Goal: Navigation & Orientation: Find specific page/section

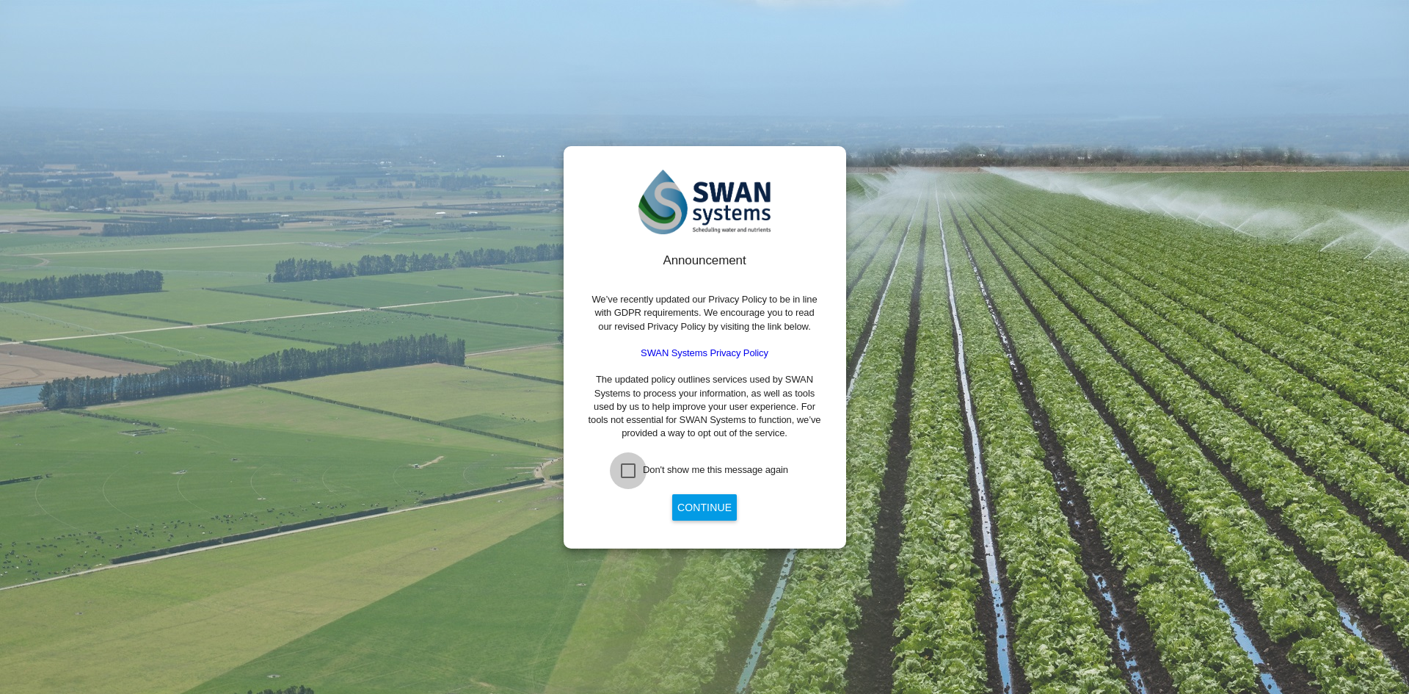
click at [628, 467] on div "Don't show me this message again" at bounding box center [628, 470] width 15 height 15
click at [707, 511] on button "Continue" at bounding box center [704, 507] width 65 height 26
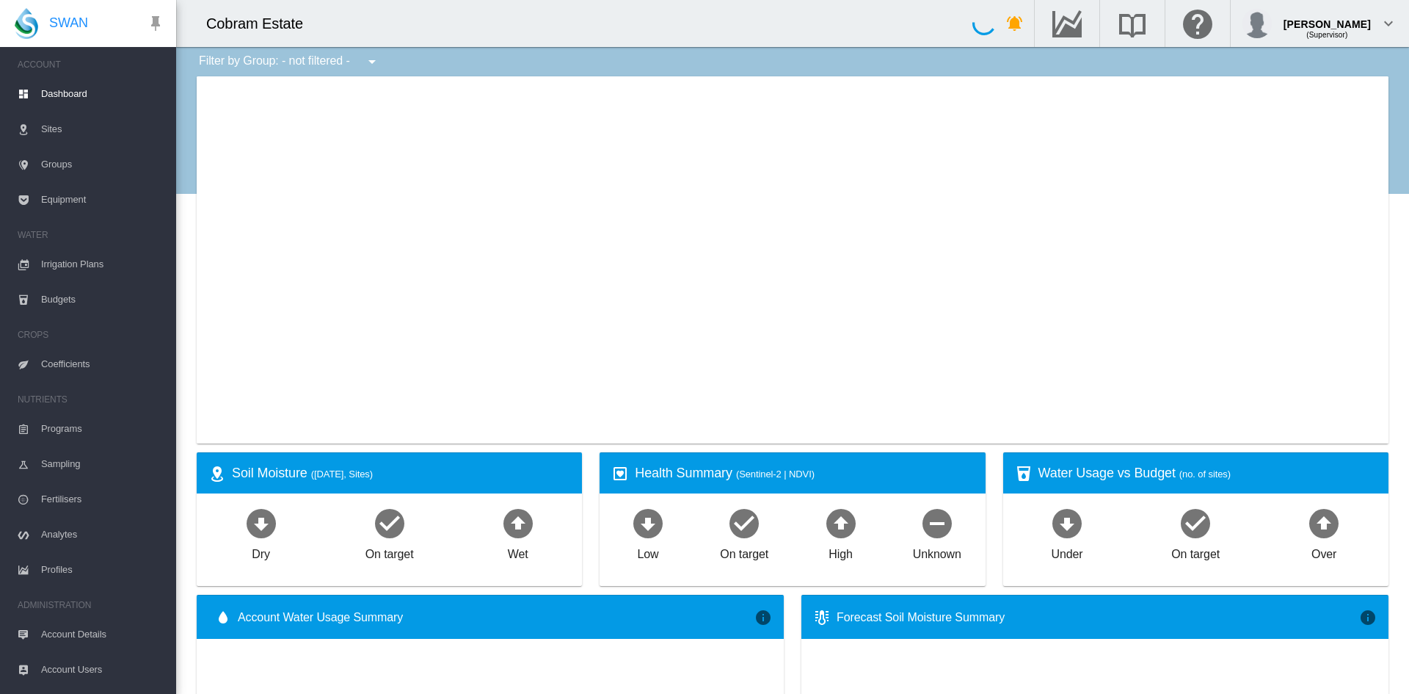
type input "**********"
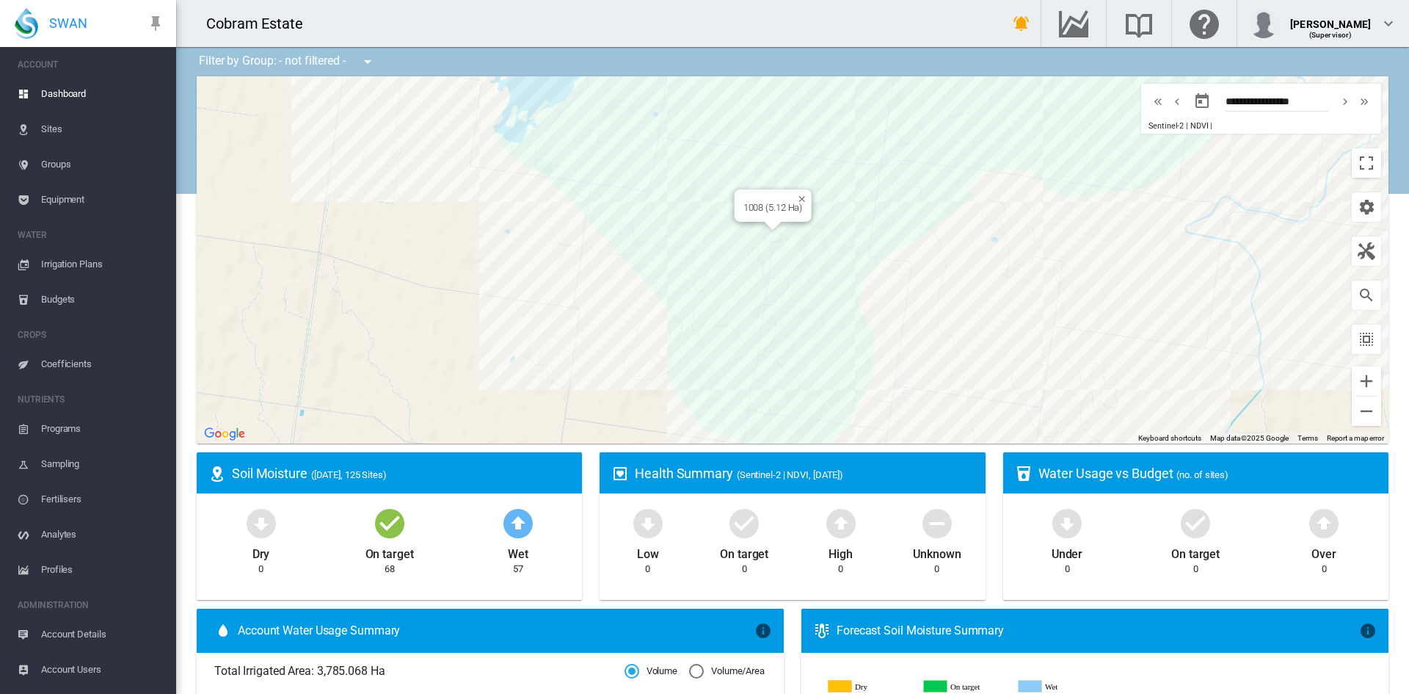
drag, startPoint x: 796, startPoint y: 330, endPoint x: 762, endPoint y: 219, distance: 116.8
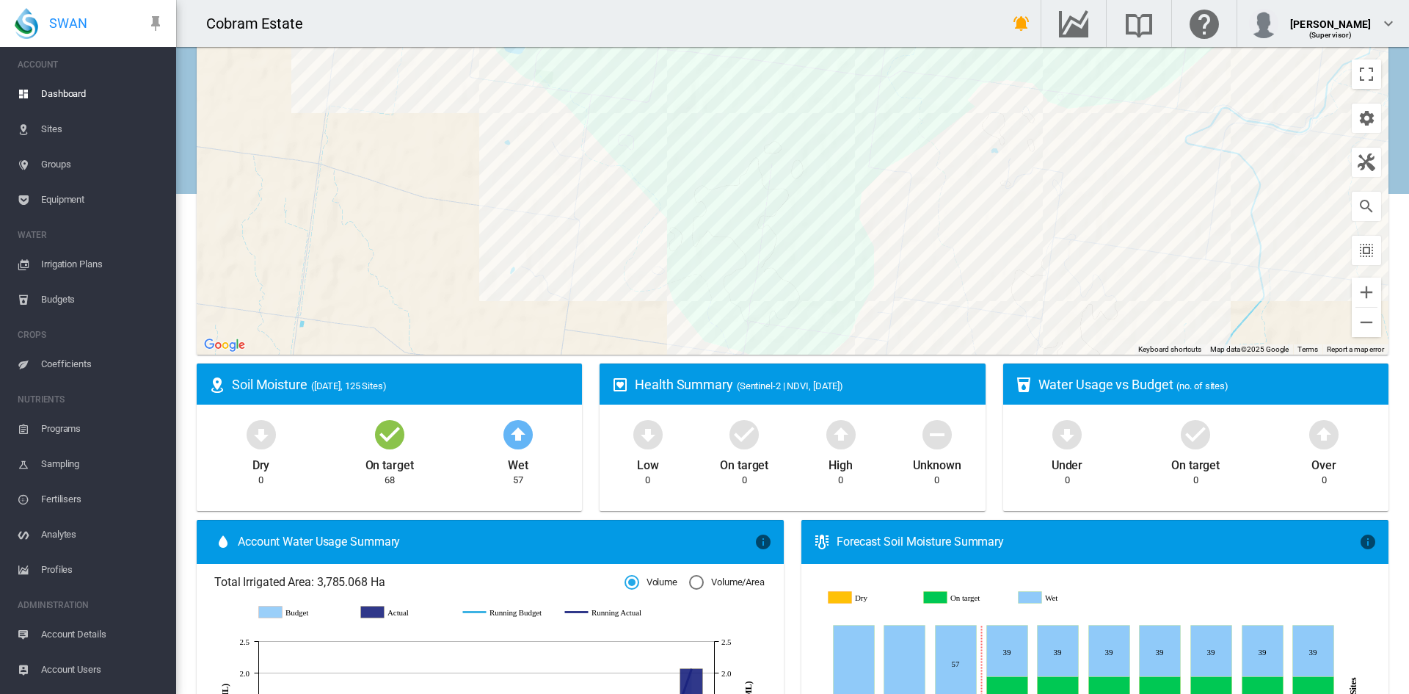
scroll to position [73, 0]
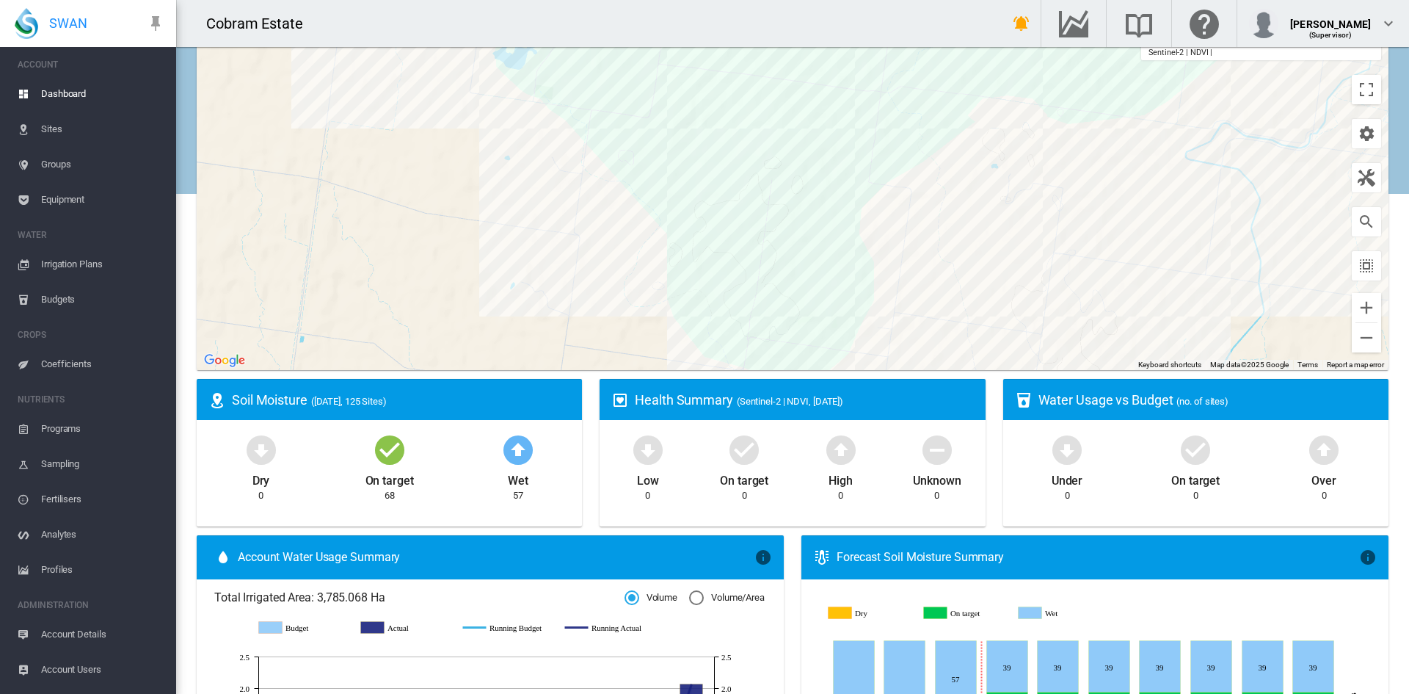
click at [518, 253] on div at bounding box center [793, 186] width 1192 height 367
click at [1353, 305] on button "Zoom in" at bounding box center [1366, 307] width 29 height 29
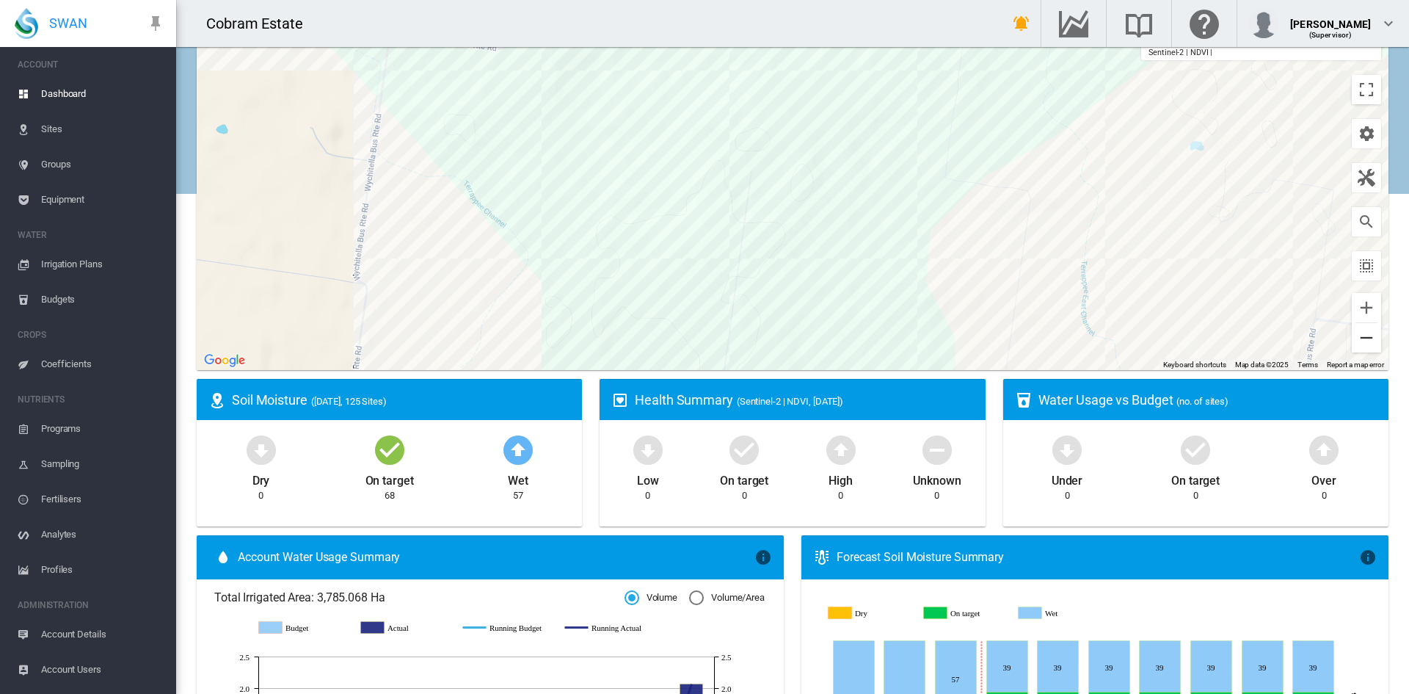
click at [1352, 334] on button "Zoom out" at bounding box center [1366, 337] width 29 height 29
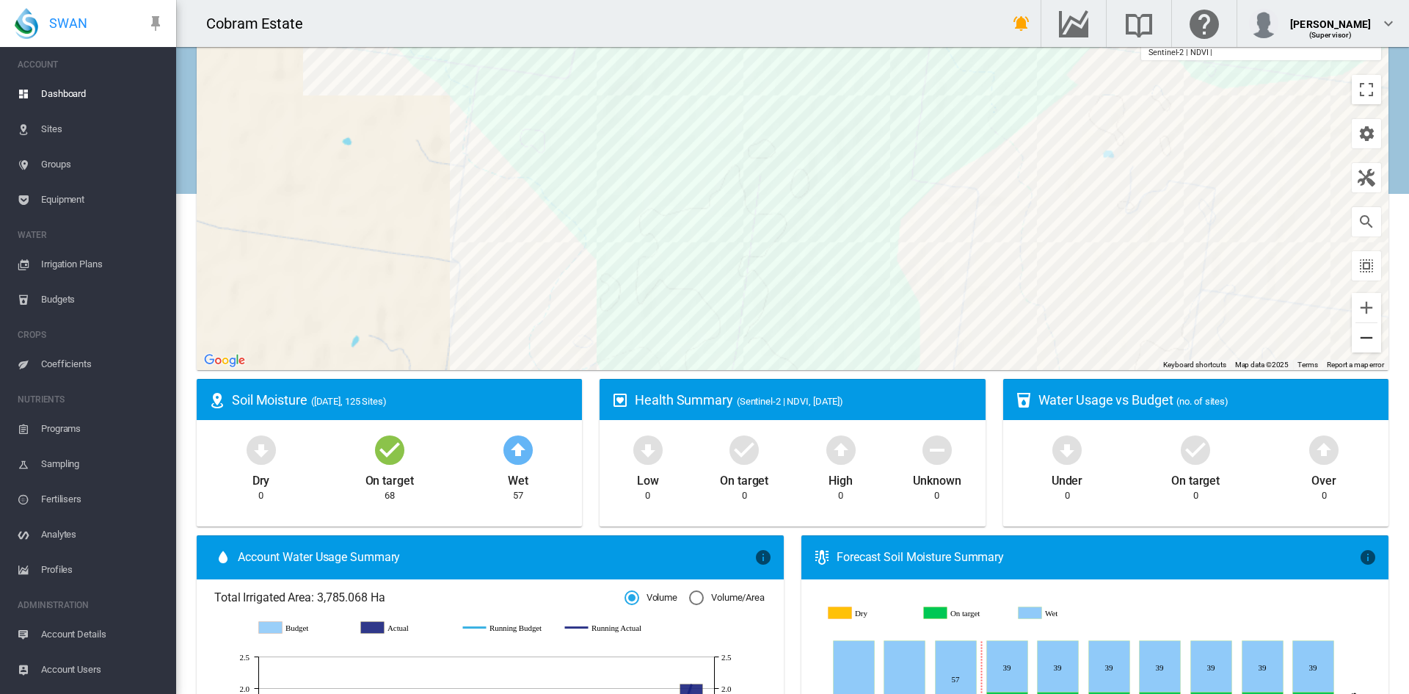
click at [1352, 334] on button "Zoom out" at bounding box center [1366, 337] width 29 height 29
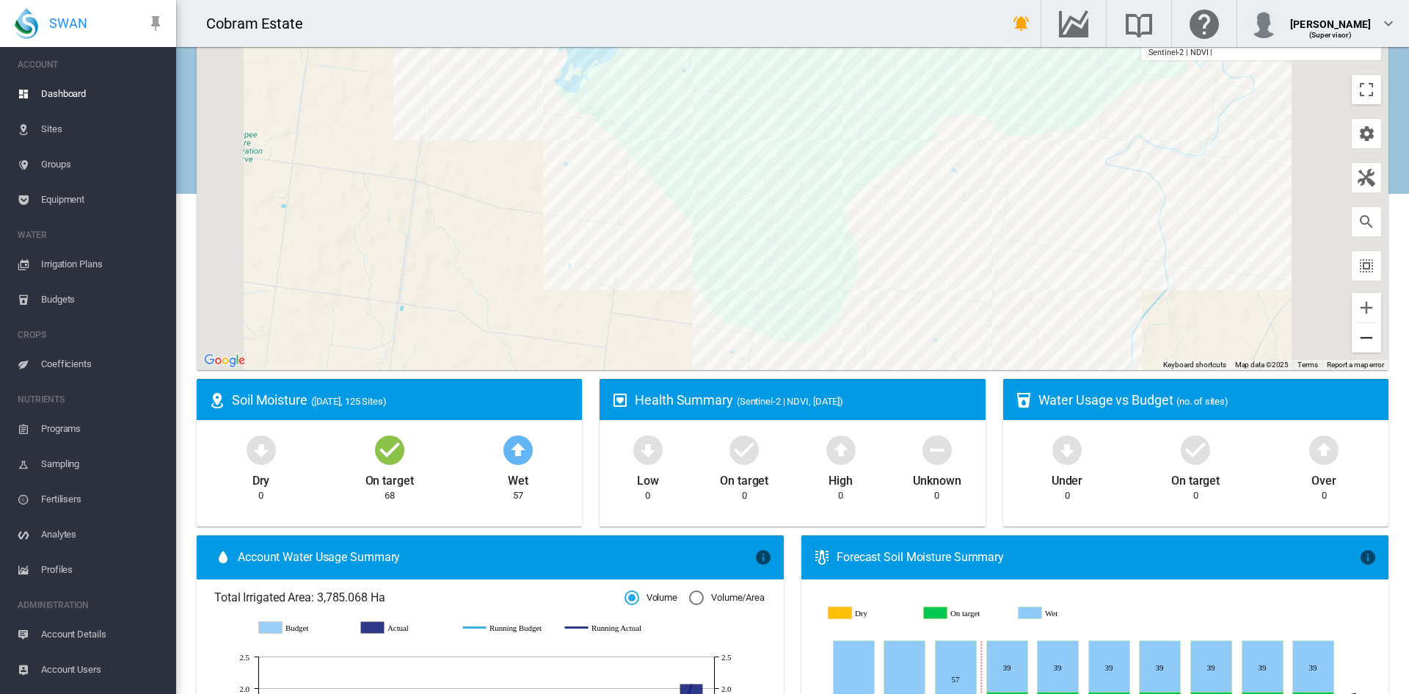
click at [1352, 334] on button "Zoom out" at bounding box center [1366, 337] width 29 height 29
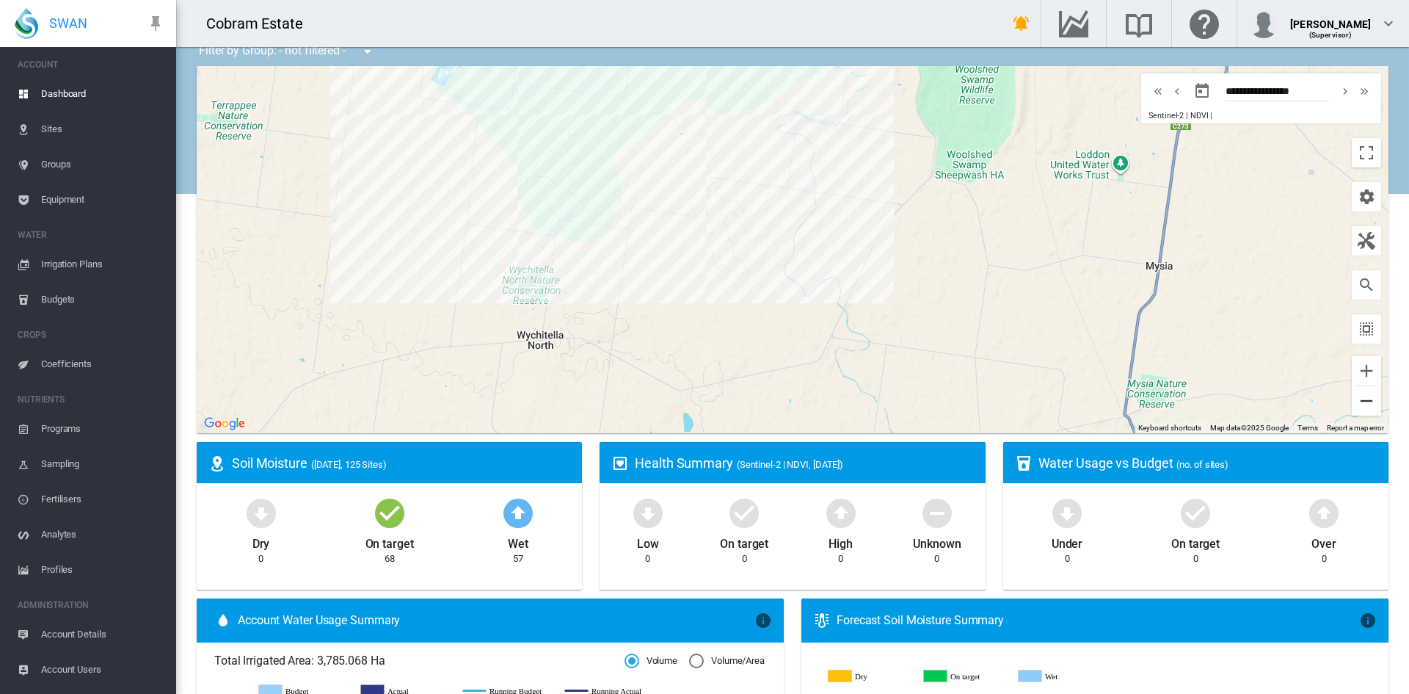
scroll to position [0, 0]
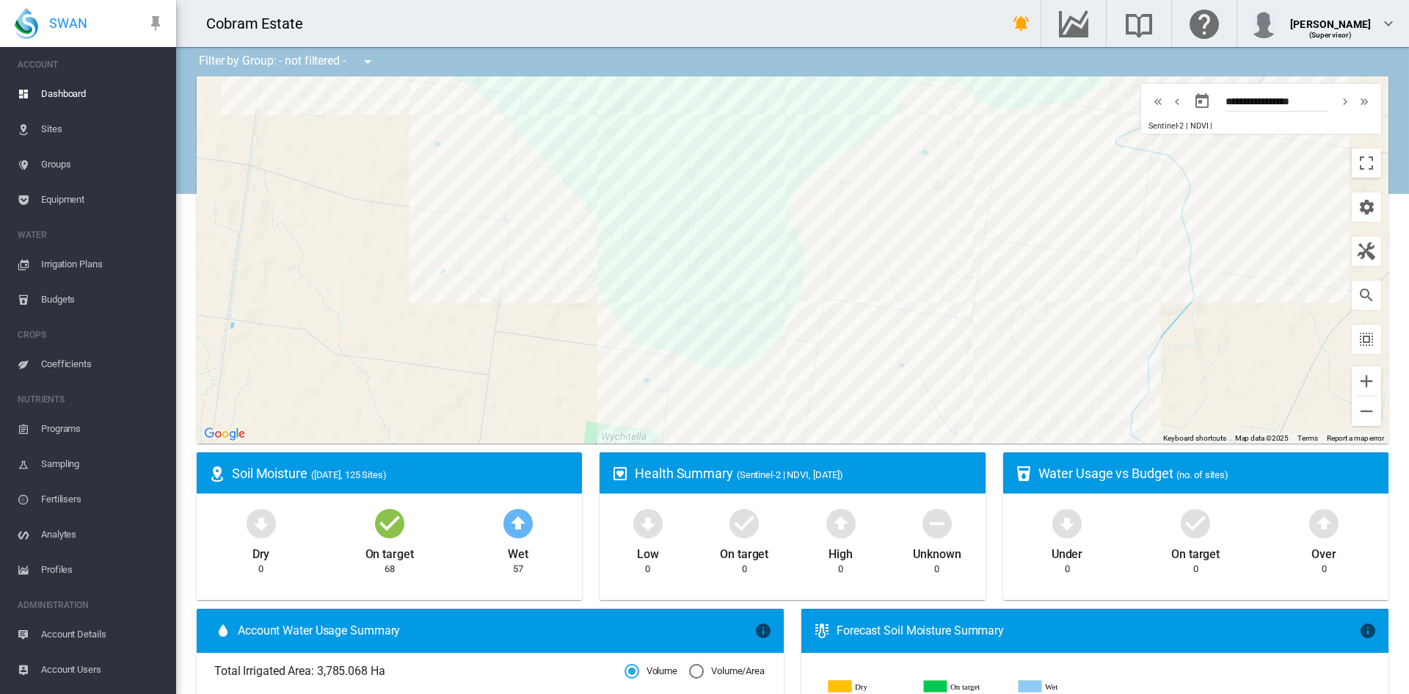
drag, startPoint x: 650, startPoint y: 175, endPoint x: 838, endPoint y: 419, distance: 307.9
click at [838, 419] on div at bounding box center [793, 259] width 1192 height 367
click at [368, 62] on md-icon "icon-menu-down" at bounding box center [368, 62] width 18 height 18
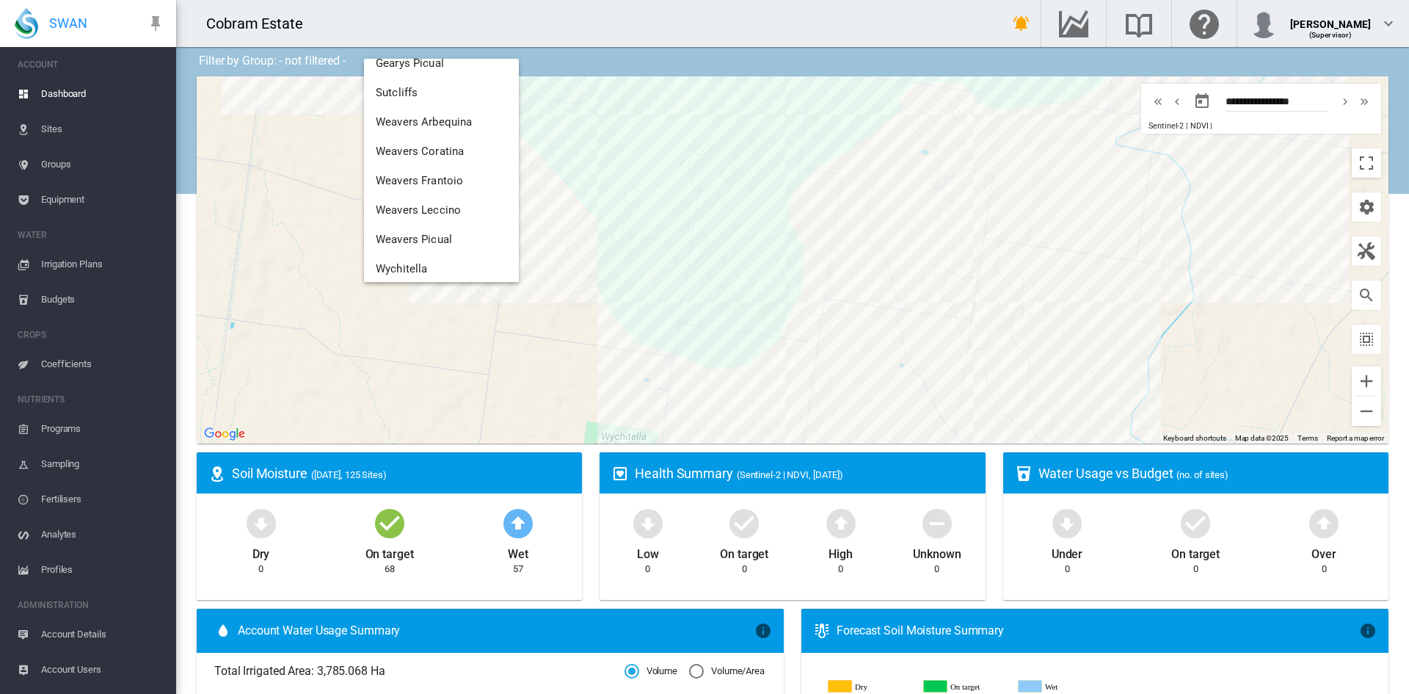
scroll to position [288, 0]
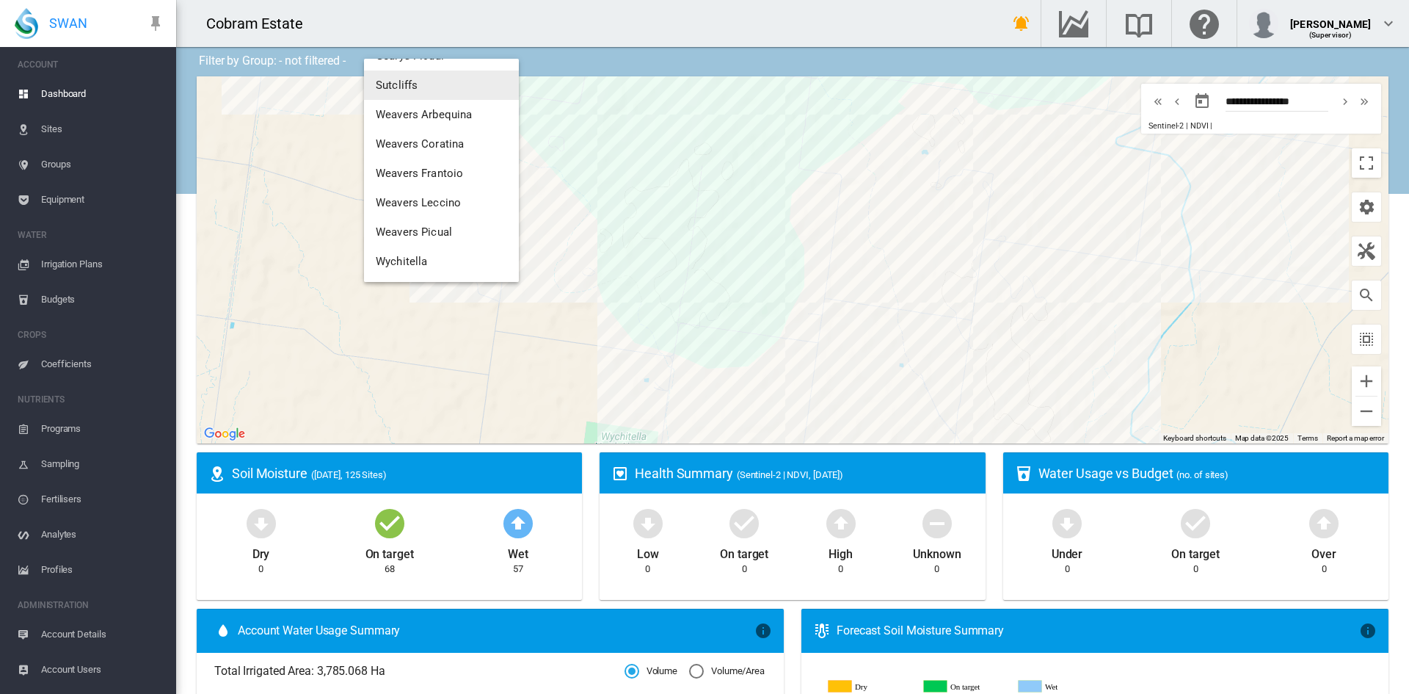
click at [393, 82] on span "Sutcliffs" at bounding box center [397, 85] width 42 height 13
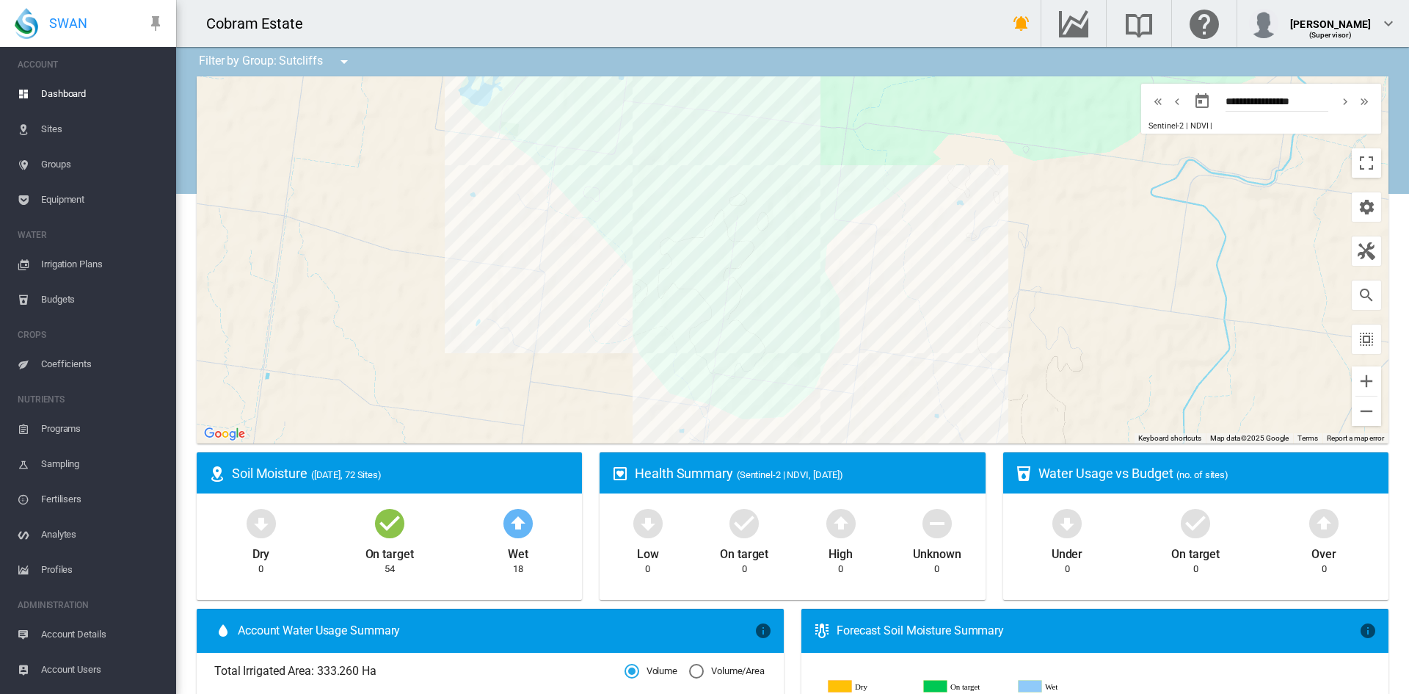
drag, startPoint x: 453, startPoint y: 212, endPoint x: 490, endPoint y: 262, distance: 62.0
click at [490, 262] on div at bounding box center [793, 259] width 1192 height 367
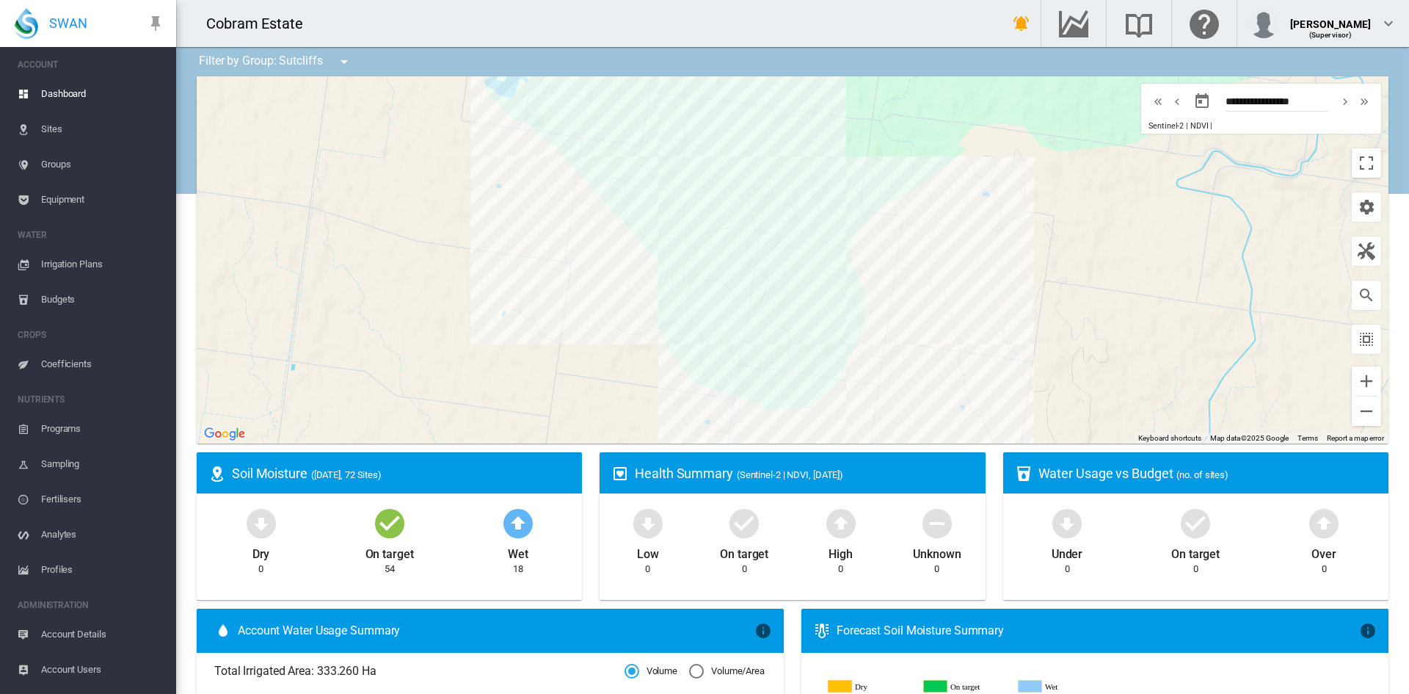
drag, startPoint x: 529, startPoint y: 231, endPoint x: 556, endPoint y: 223, distance: 29.0
click at [556, 223] on div at bounding box center [793, 259] width 1192 height 367
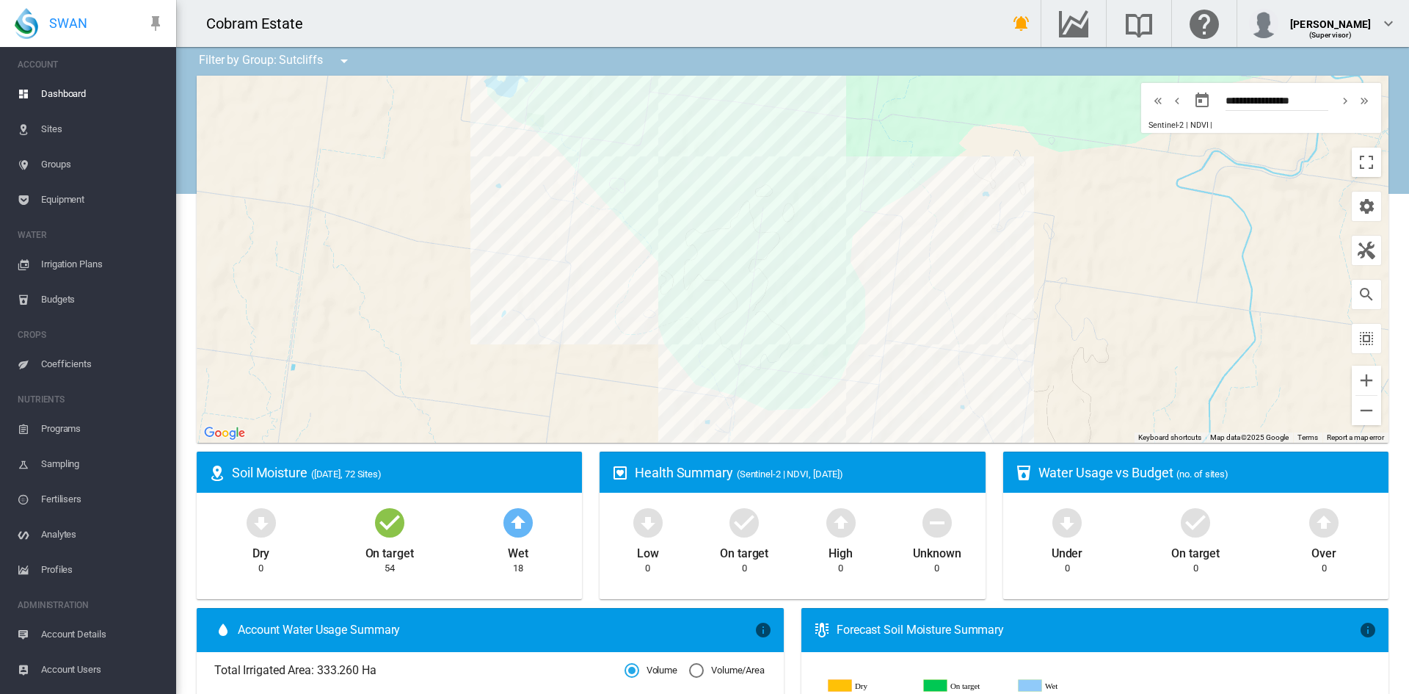
scroll to position [0, 0]
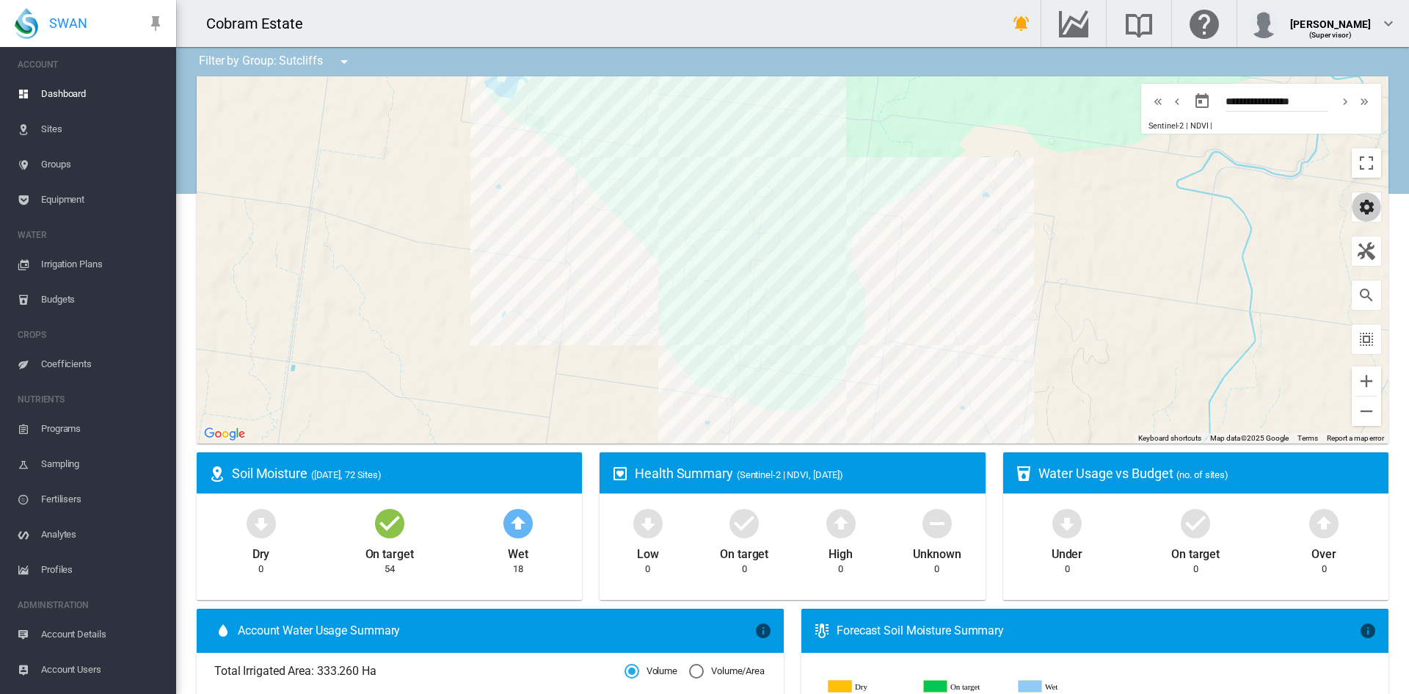
click at [1358, 206] on md-icon "icon-cog" at bounding box center [1367, 207] width 18 height 18
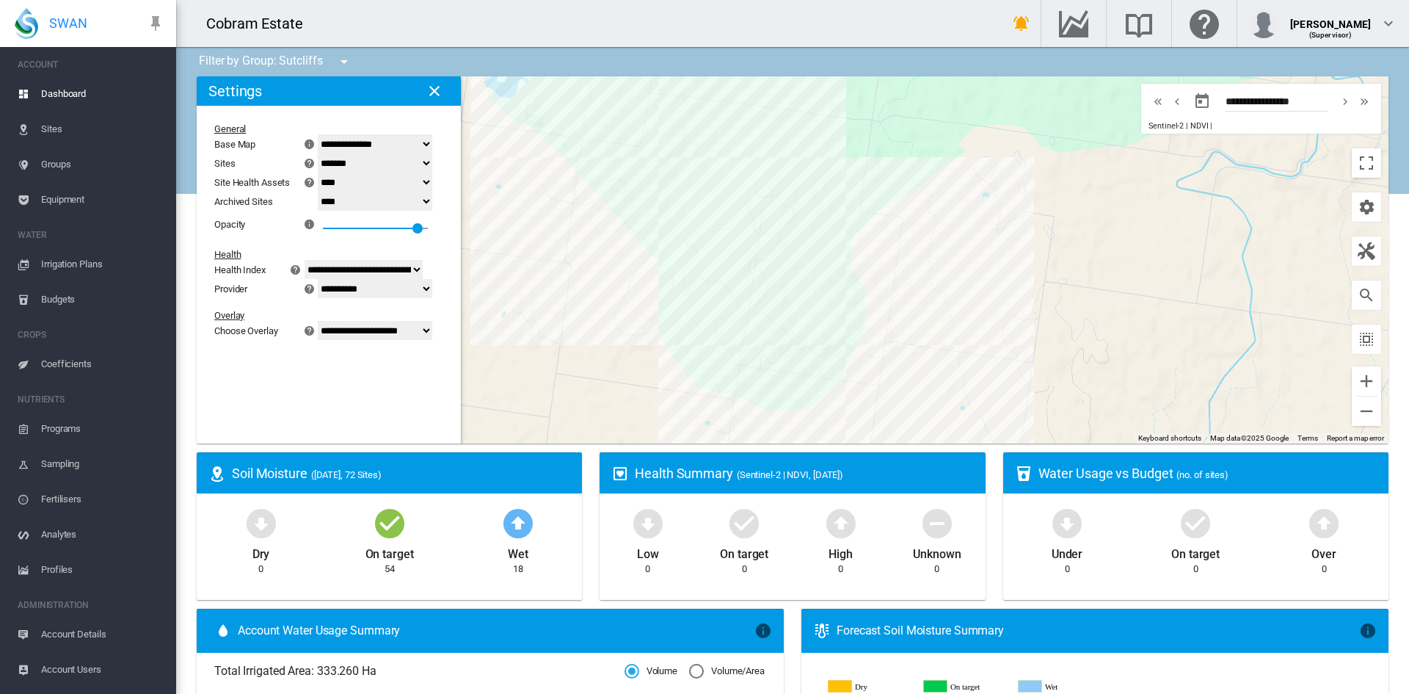
click at [432, 145] on select "**********" at bounding box center [375, 143] width 115 height 19
select select "*********"
click at [327, 134] on select "**********" at bounding box center [375, 143] width 115 height 19
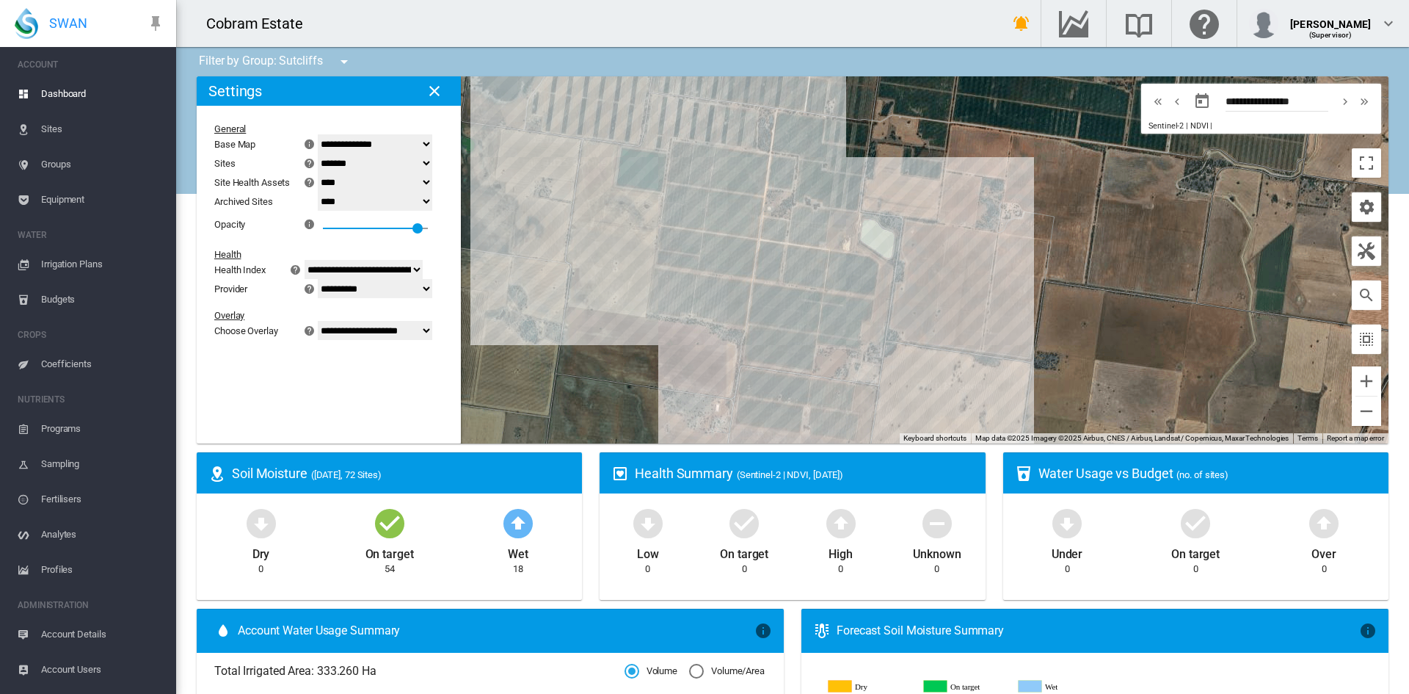
click at [432, 90] on md-icon "icon-close" at bounding box center [435, 91] width 18 height 18
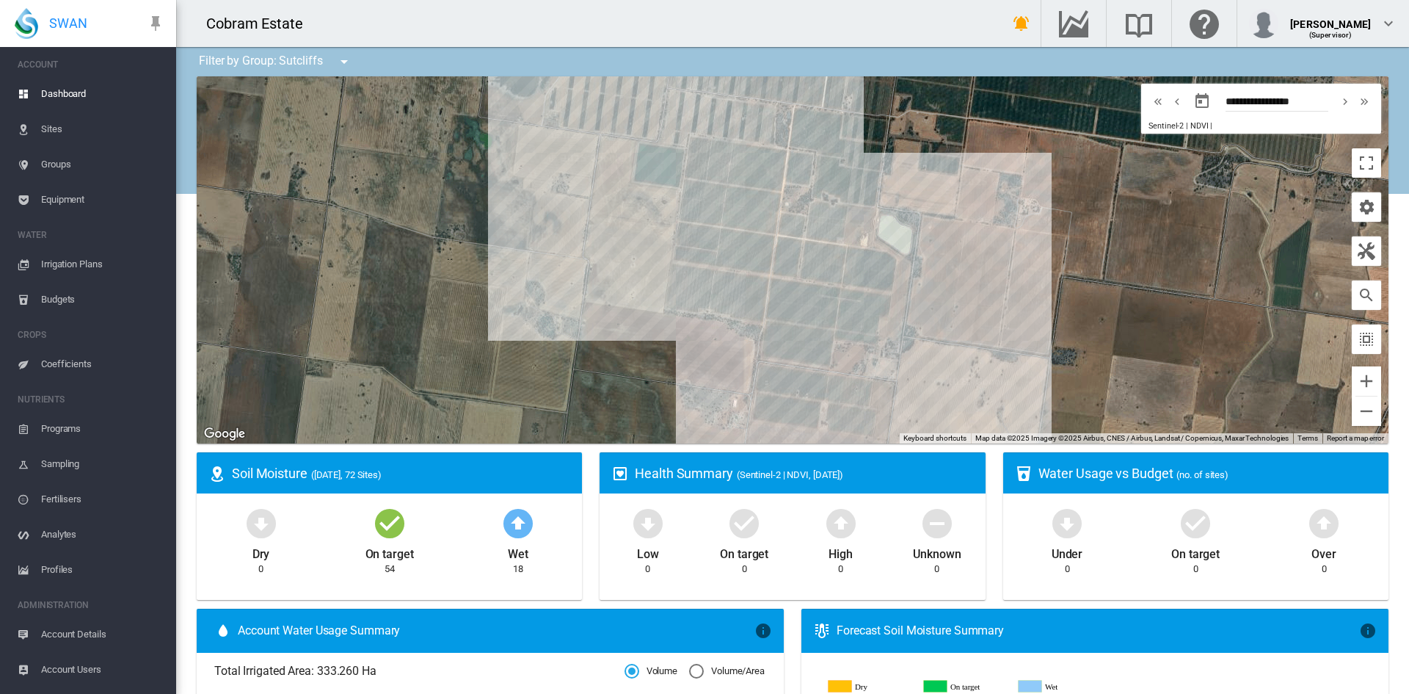
drag, startPoint x: 561, startPoint y: 236, endPoint x: 578, endPoint y: 232, distance: 18.2
click at [578, 232] on div at bounding box center [793, 259] width 1192 height 367
click at [57, 531] on span "Analytes" at bounding box center [102, 534] width 123 height 35
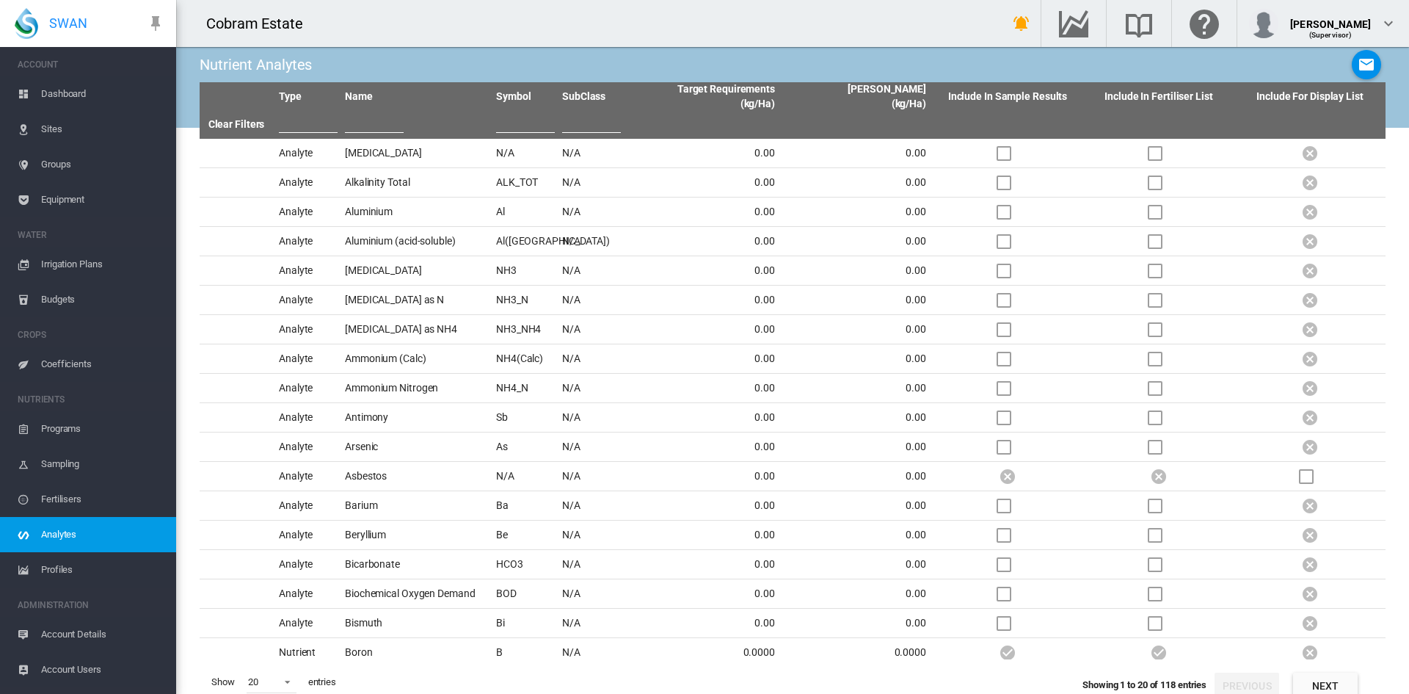
click at [56, 424] on span "Programs" at bounding box center [102, 428] width 123 height 35
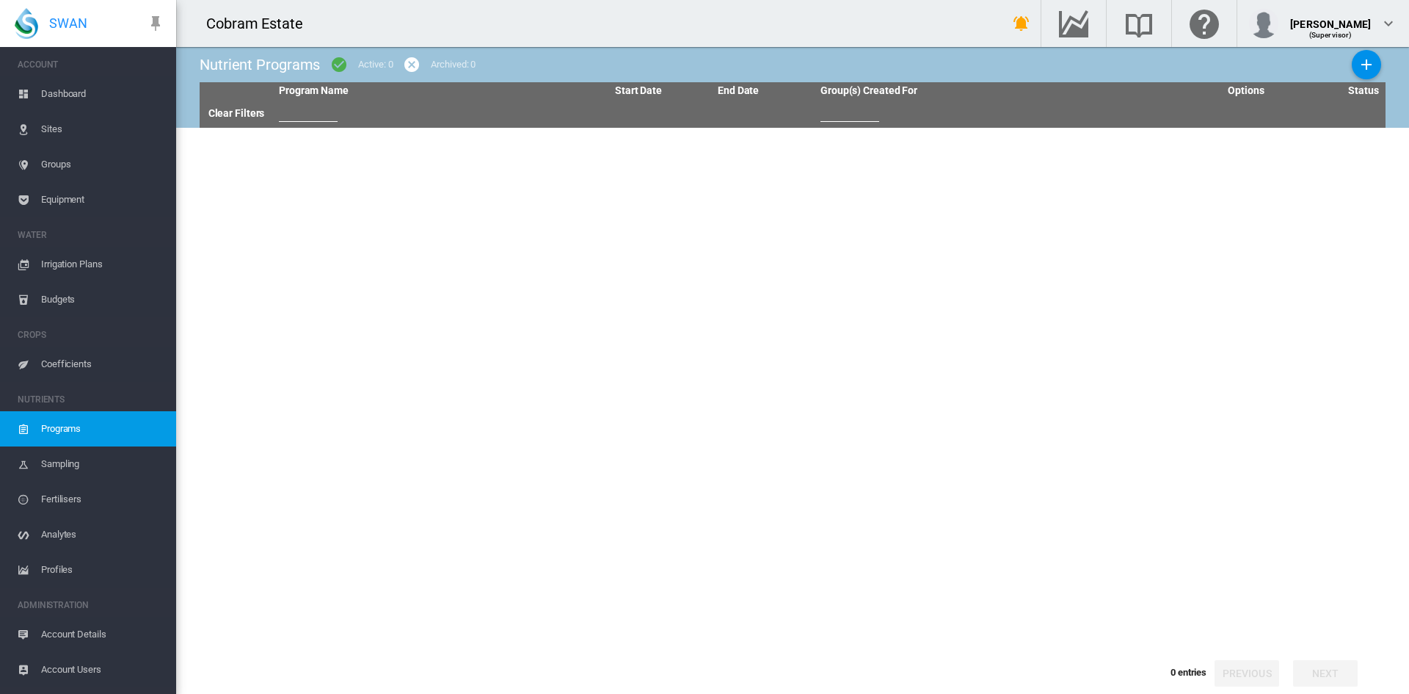
click at [61, 361] on span "Coefficients" at bounding box center [102, 363] width 123 height 35
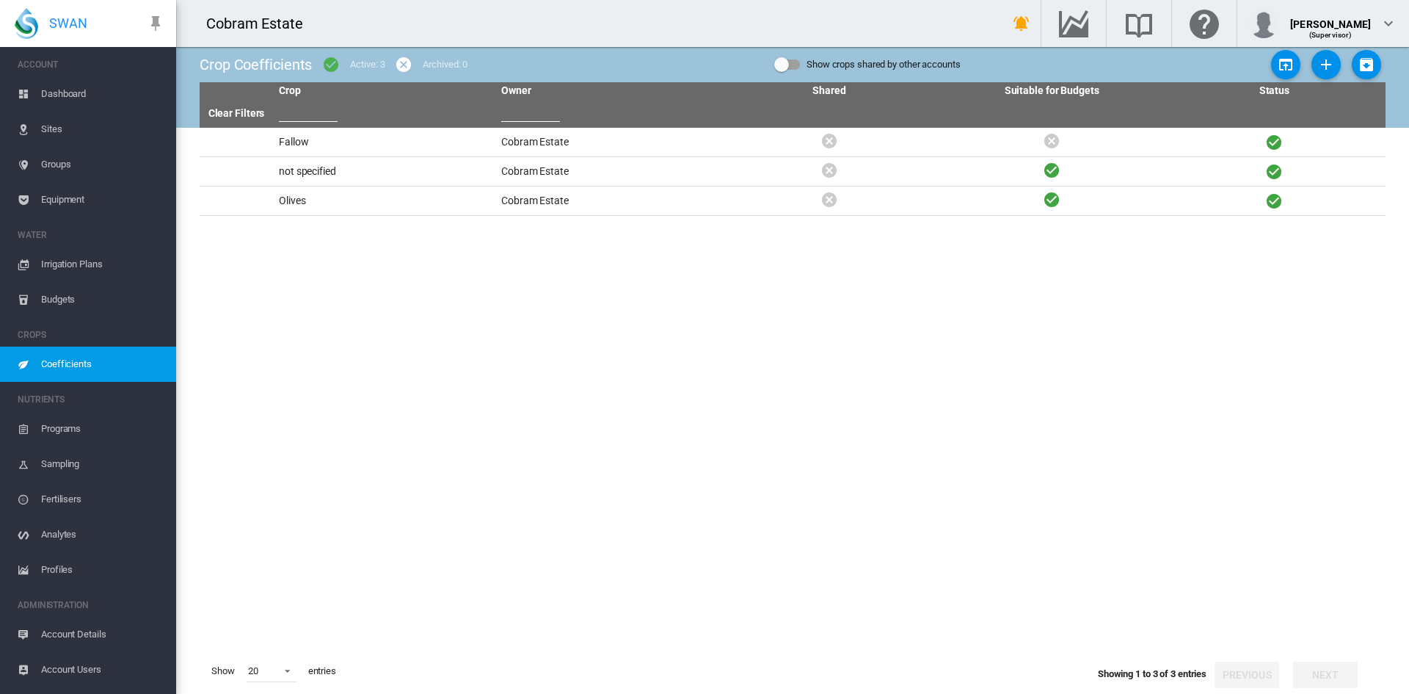
click at [47, 299] on span "Budgets" at bounding box center [102, 299] width 123 height 35
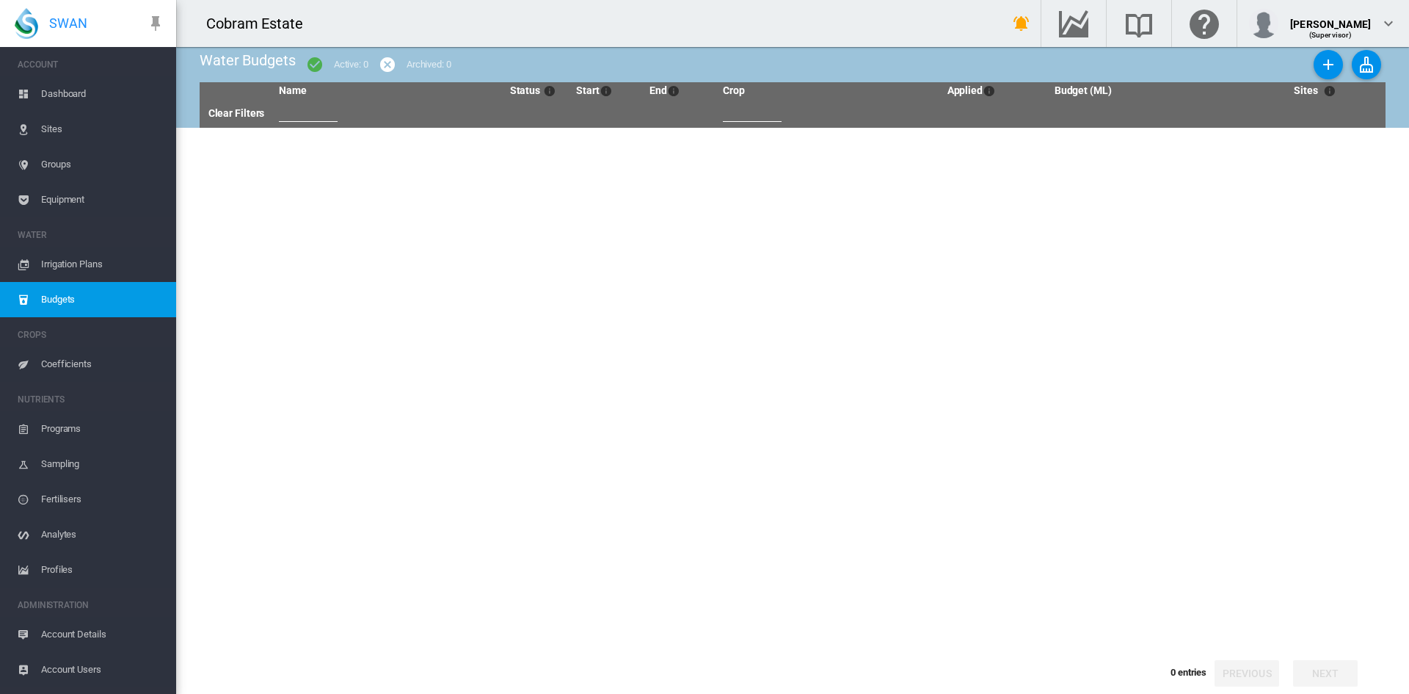
click at [58, 263] on span "Irrigation Plans" at bounding box center [102, 264] width 123 height 35
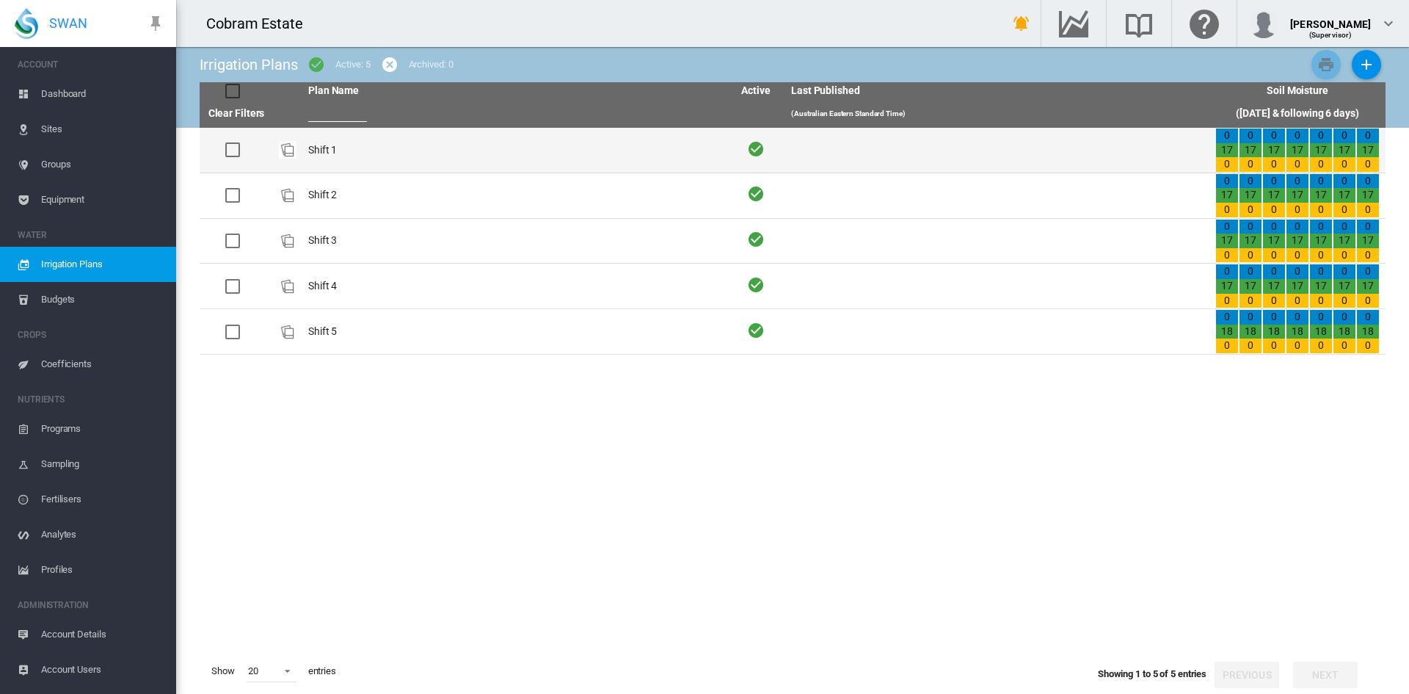
click at [231, 149] on div at bounding box center [232, 149] width 15 height 15
click at [229, 147] on div at bounding box center [232, 149] width 15 height 15
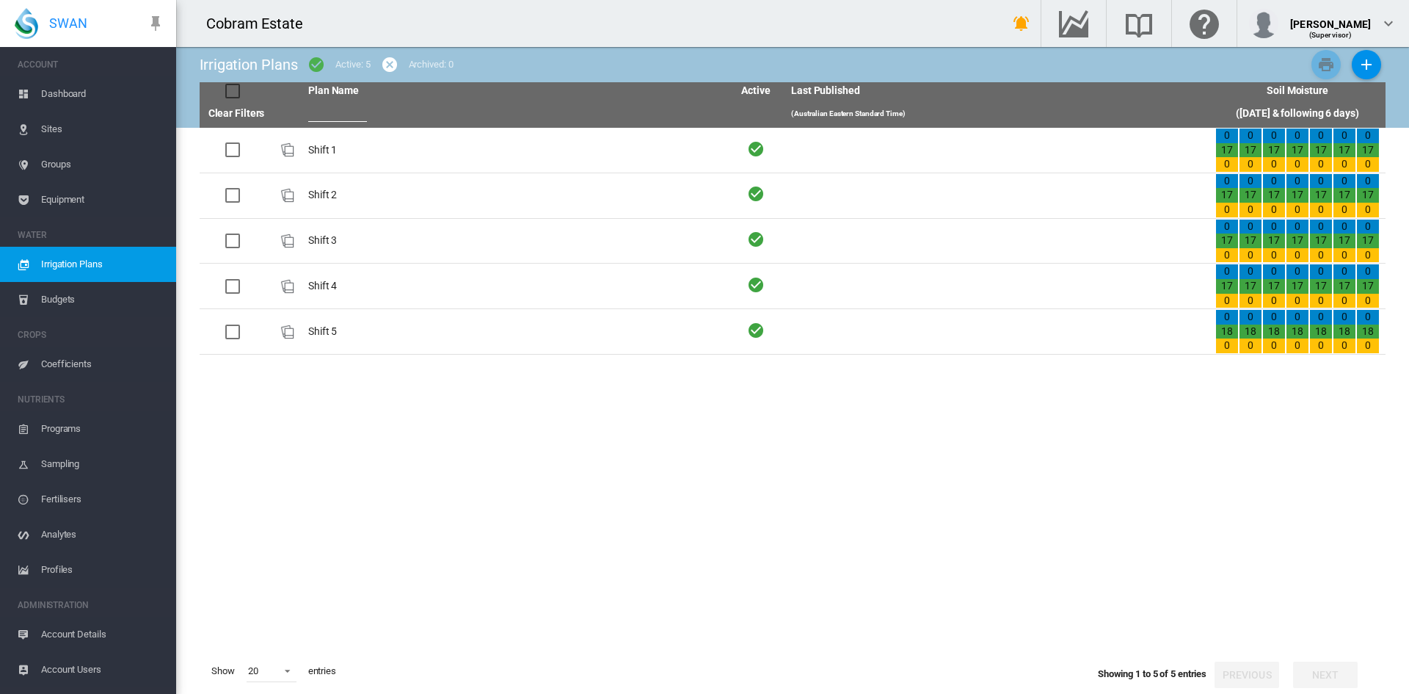
click at [54, 198] on span "Equipment" at bounding box center [102, 199] width 123 height 35
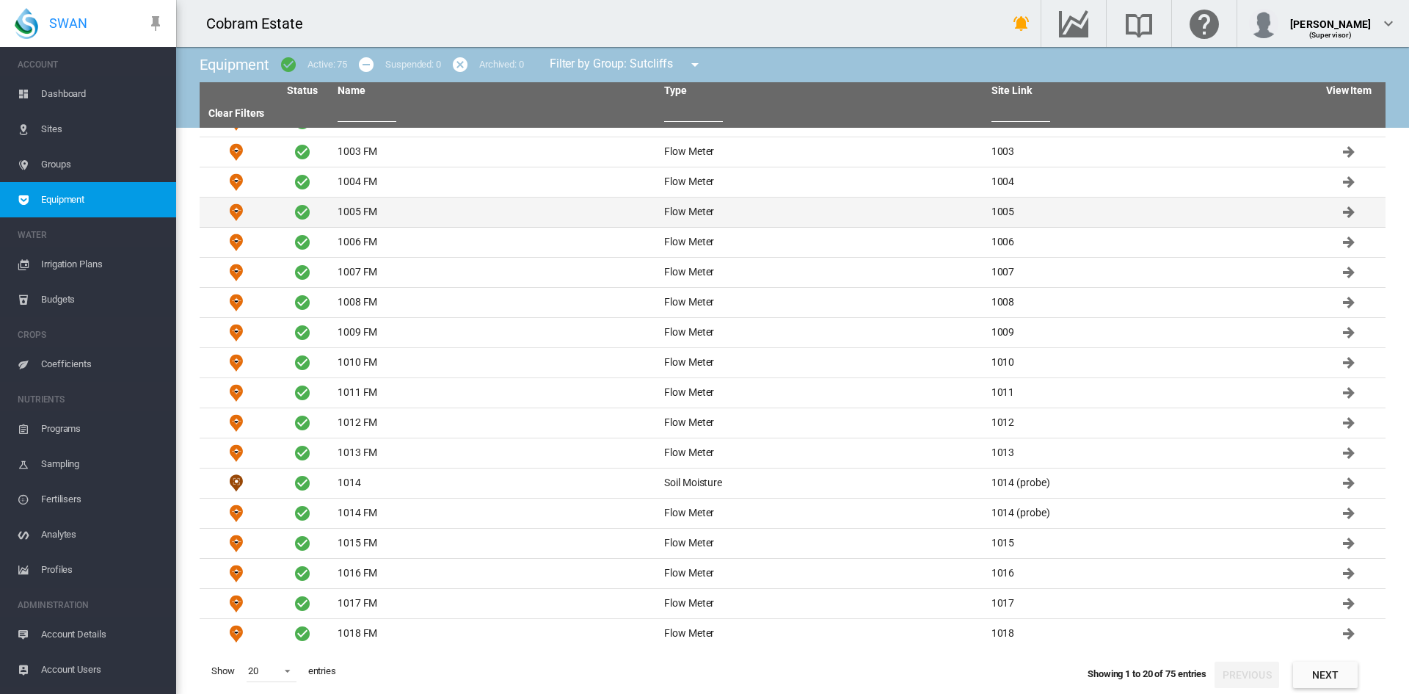
scroll to position [81, 0]
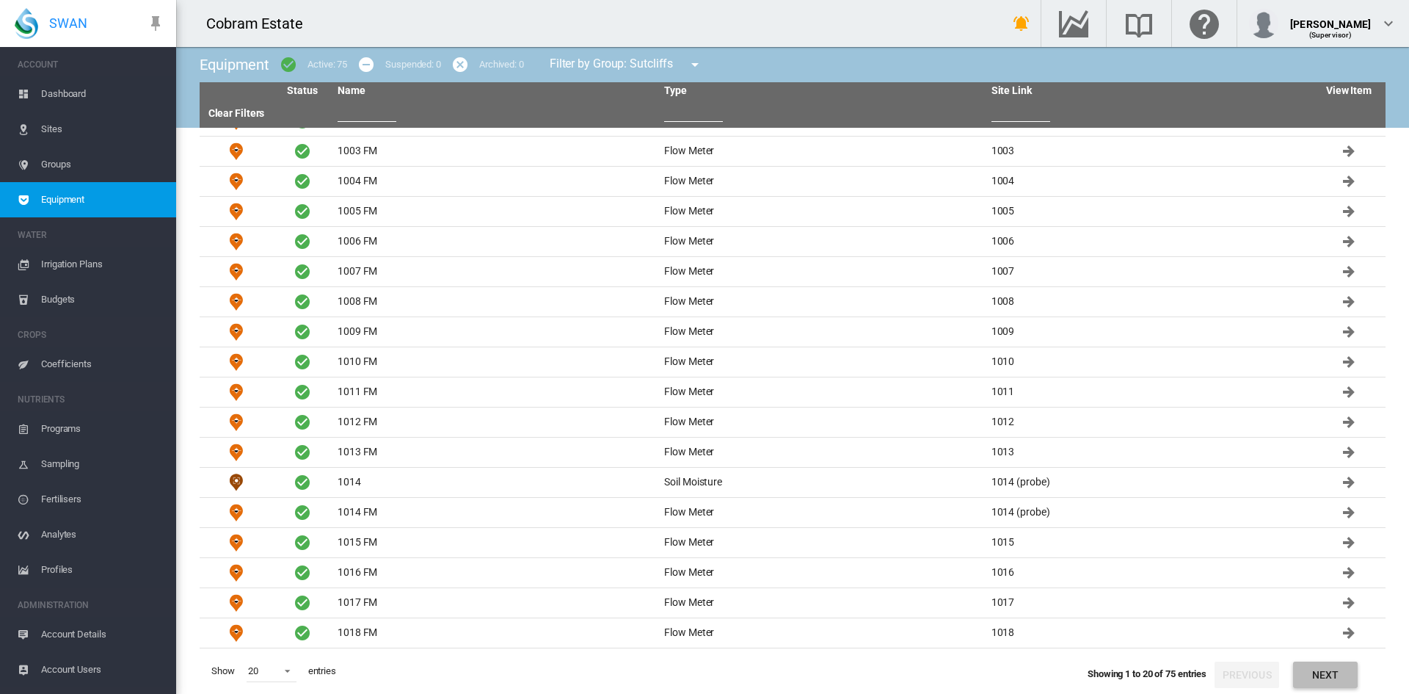
click at [1330, 677] on button "Next" at bounding box center [1325, 674] width 65 height 26
click at [679, 89] on link "Type" at bounding box center [675, 90] width 23 height 12
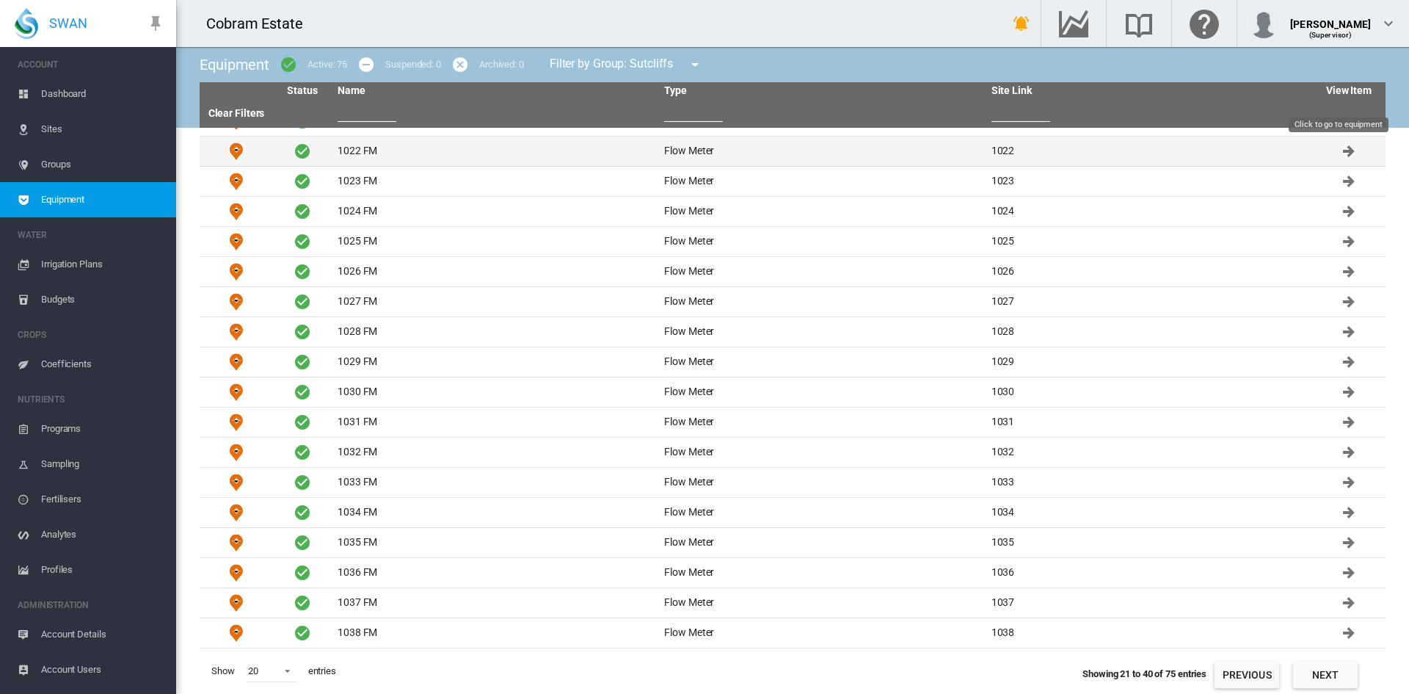
click at [1340, 149] on md-icon "Click to go to equipment" at bounding box center [1349, 151] width 18 height 18
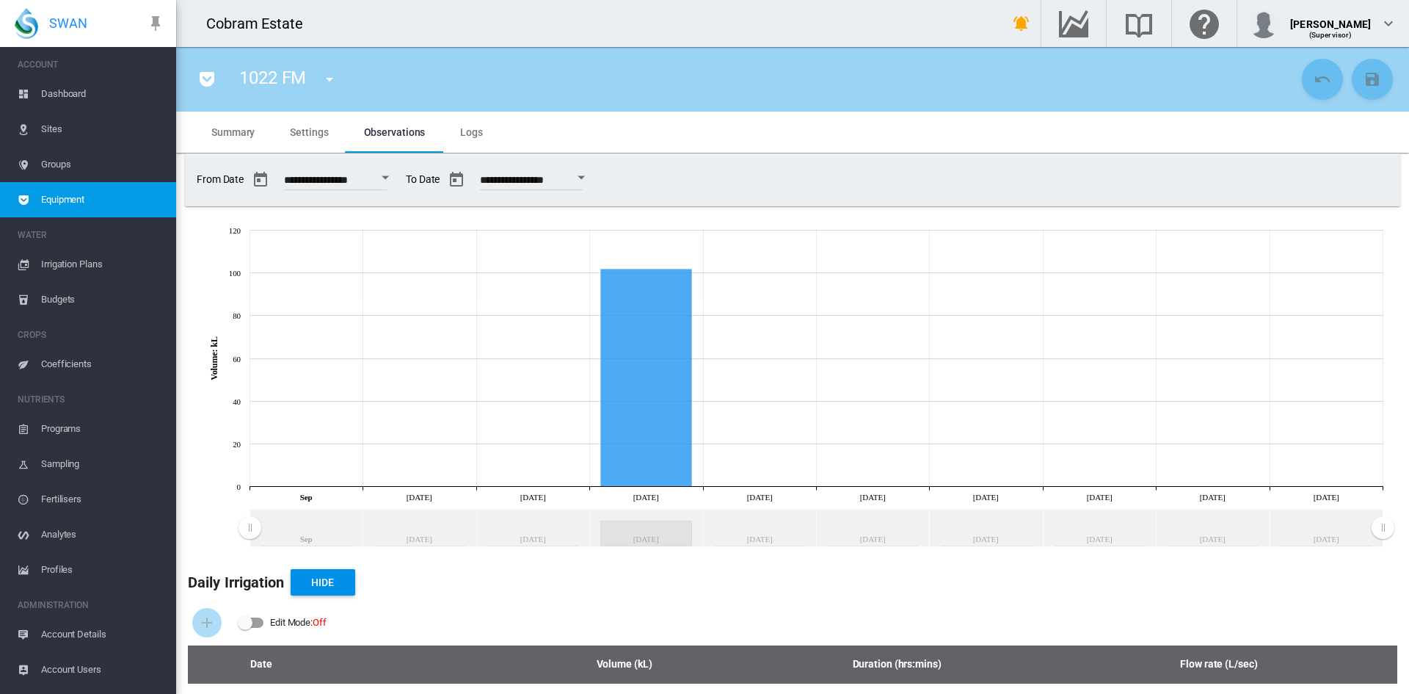
click at [250, 622] on div "Edit Mode:\a \a Off" at bounding box center [245, 622] width 15 height 15
click at [260, 625] on div "Edit Mode:\a \a Off" at bounding box center [257, 622] width 15 height 15
click at [462, 131] on span "Logs" at bounding box center [471, 132] width 23 height 12
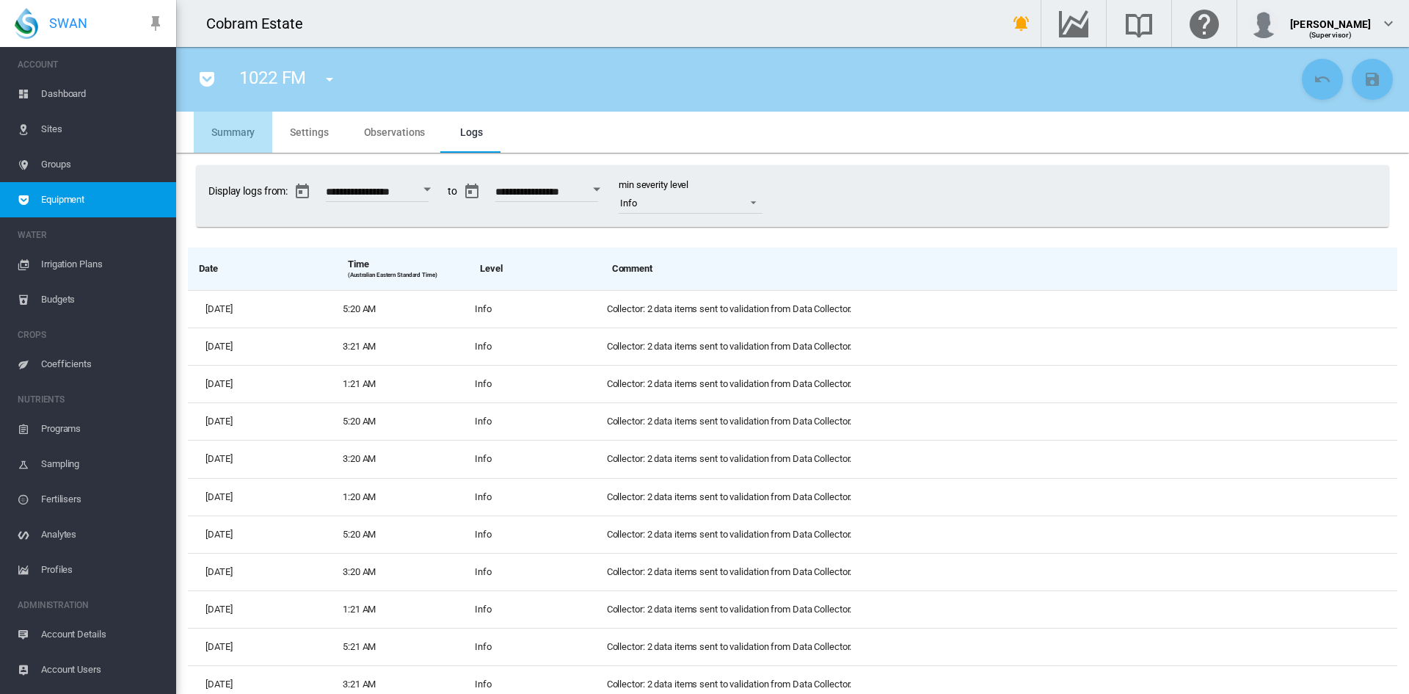
click at [216, 131] on span "Summary" at bounding box center [232, 132] width 43 height 12
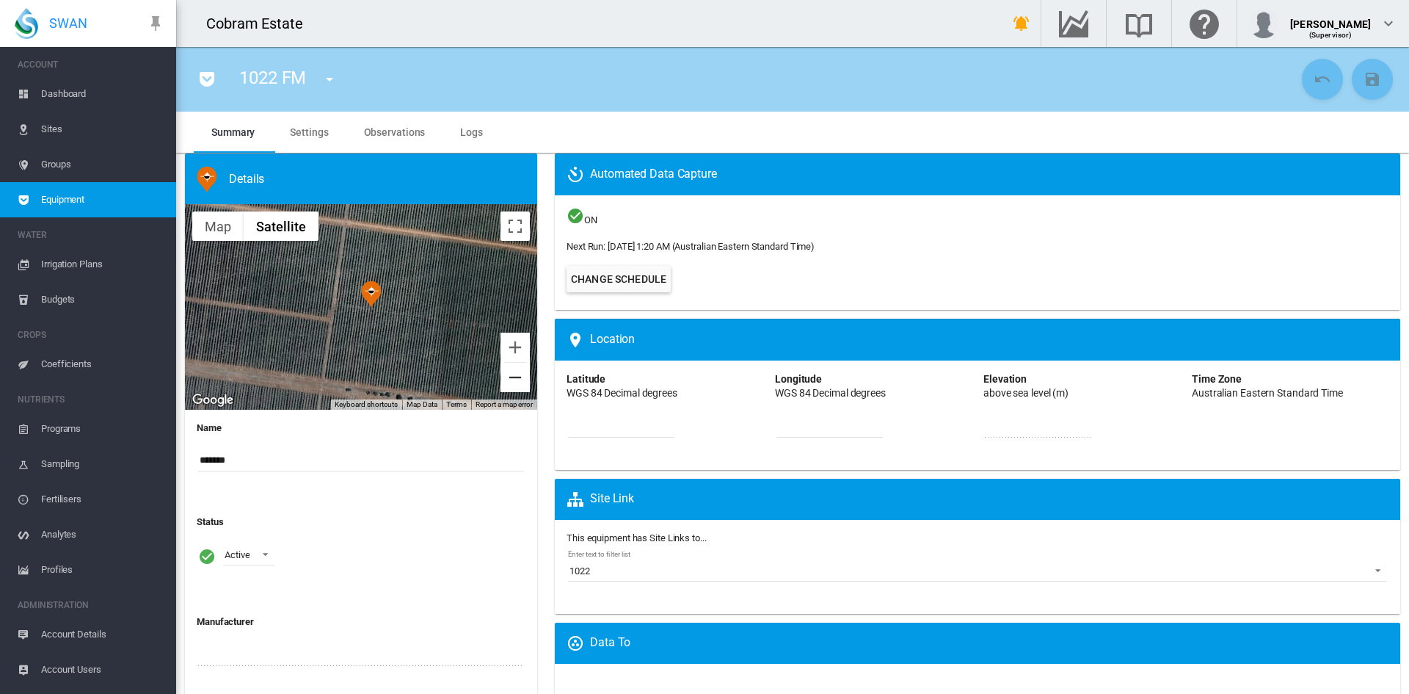
click at [512, 378] on button "Zoom out" at bounding box center [515, 377] width 29 height 29
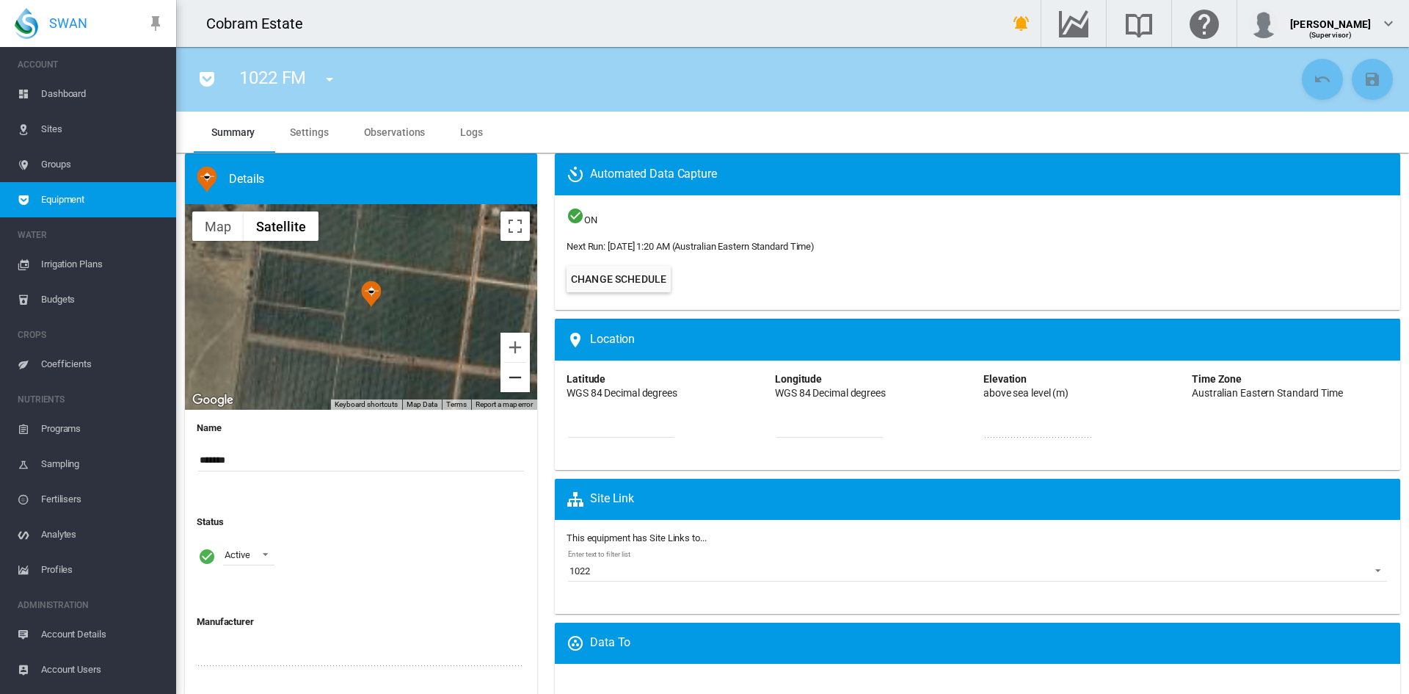
click at [512, 378] on button "Zoom out" at bounding box center [515, 377] width 29 height 29
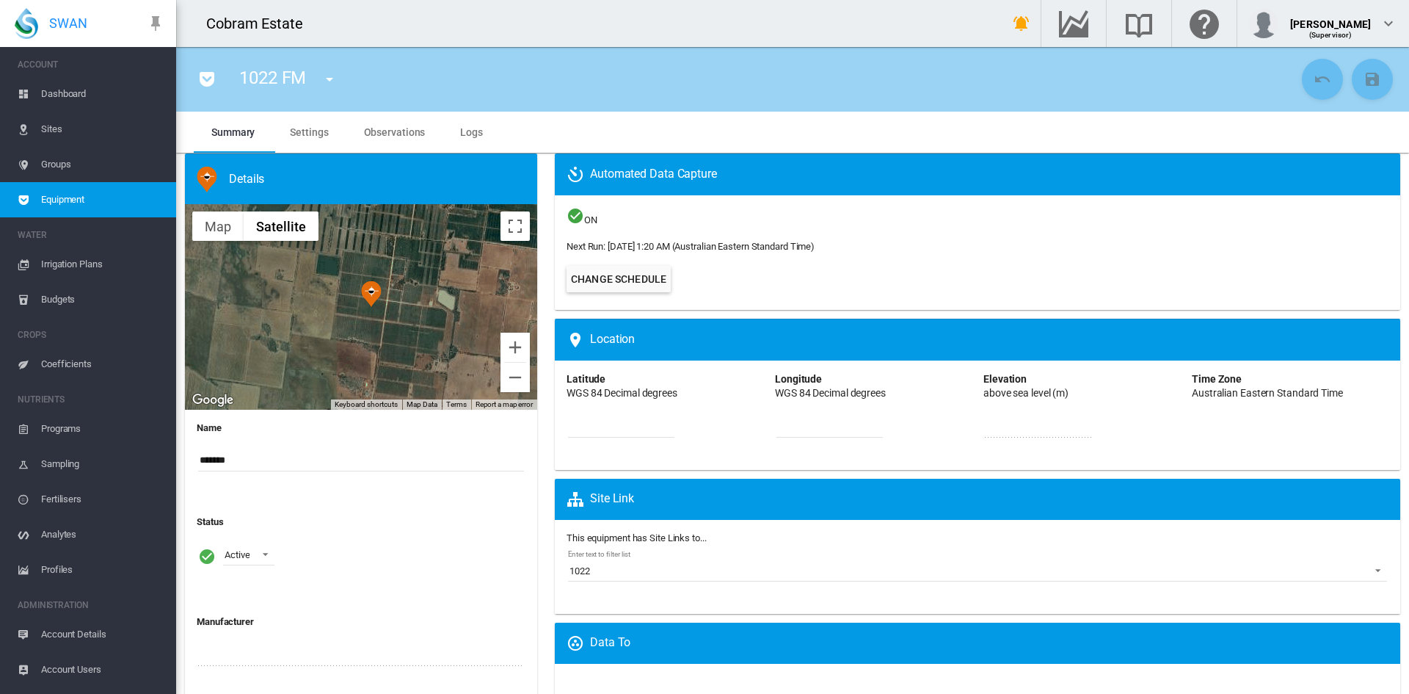
click at [68, 198] on span "Equipment" at bounding box center [102, 199] width 123 height 35
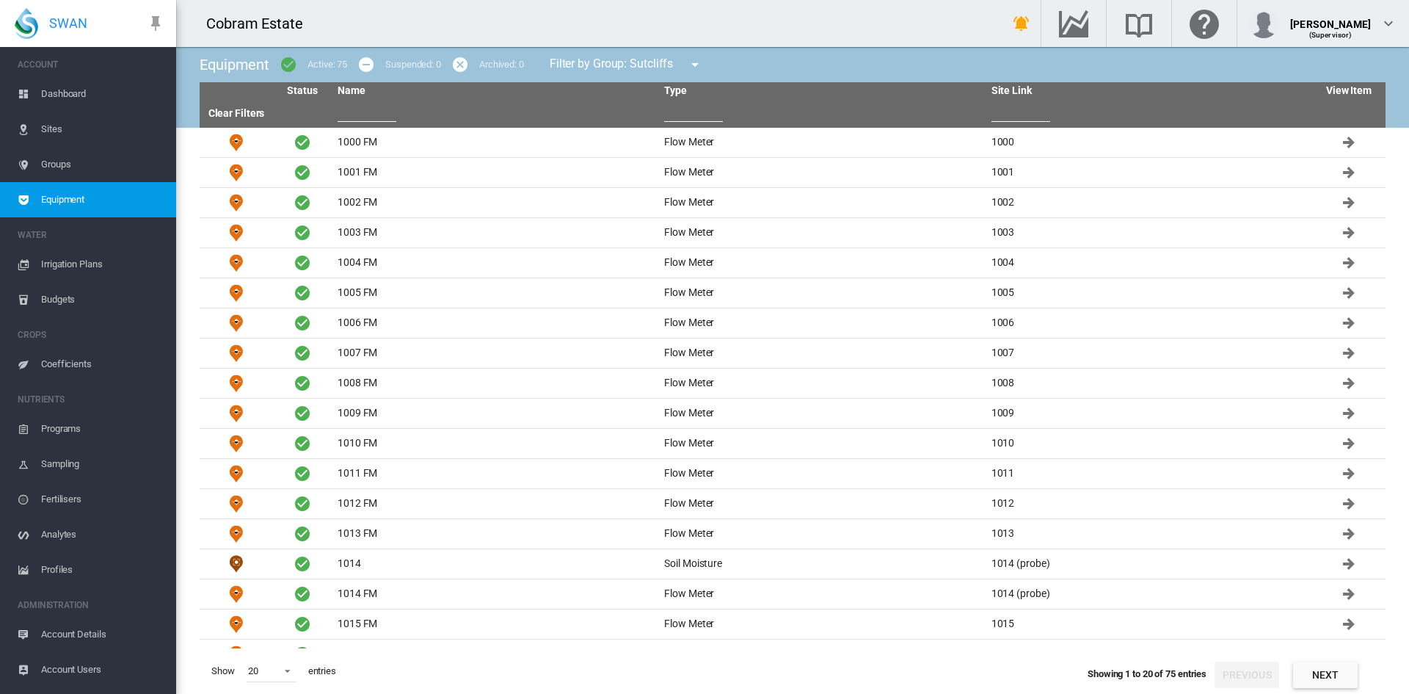
click at [68, 158] on span "Groups" at bounding box center [102, 164] width 123 height 35
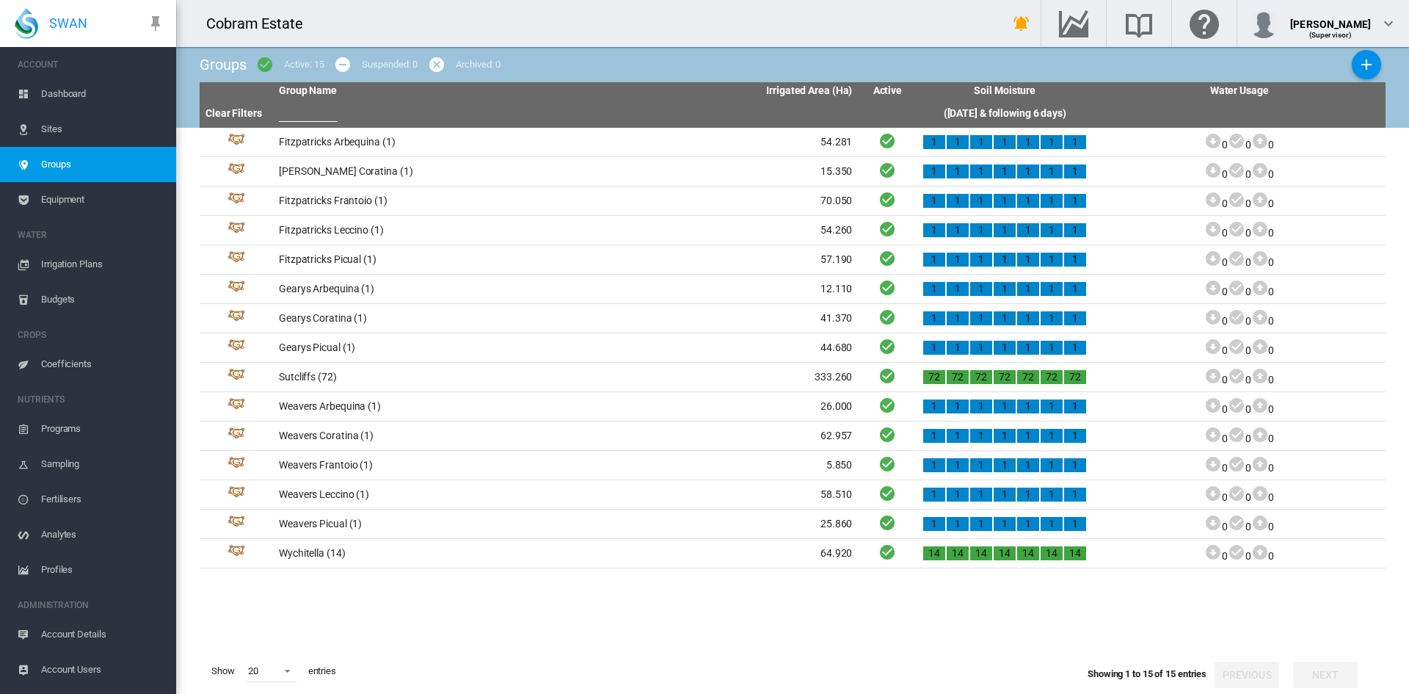
click at [49, 126] on span "Sites" at bounding box center [102, 129] width 123 height 35
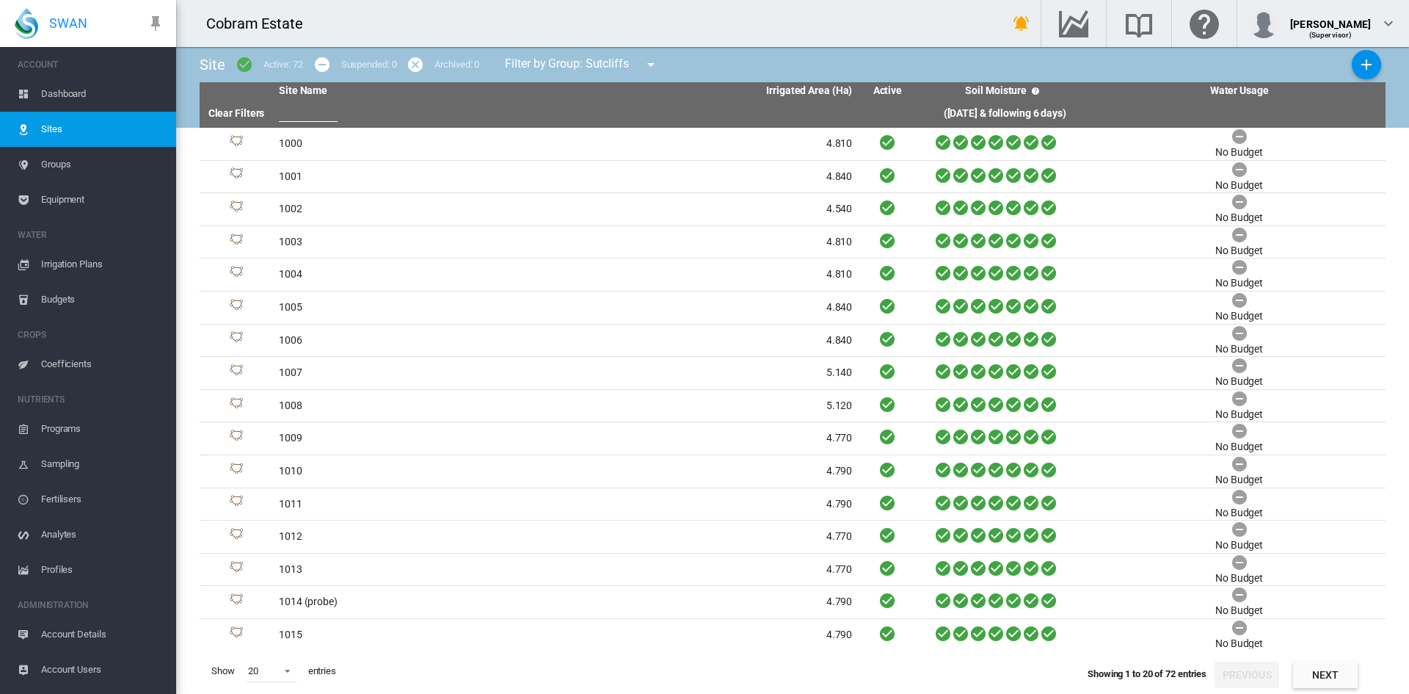
click at [57, 95] on span "Dashboard" at bounding box center [102, 93] width 123 height 35
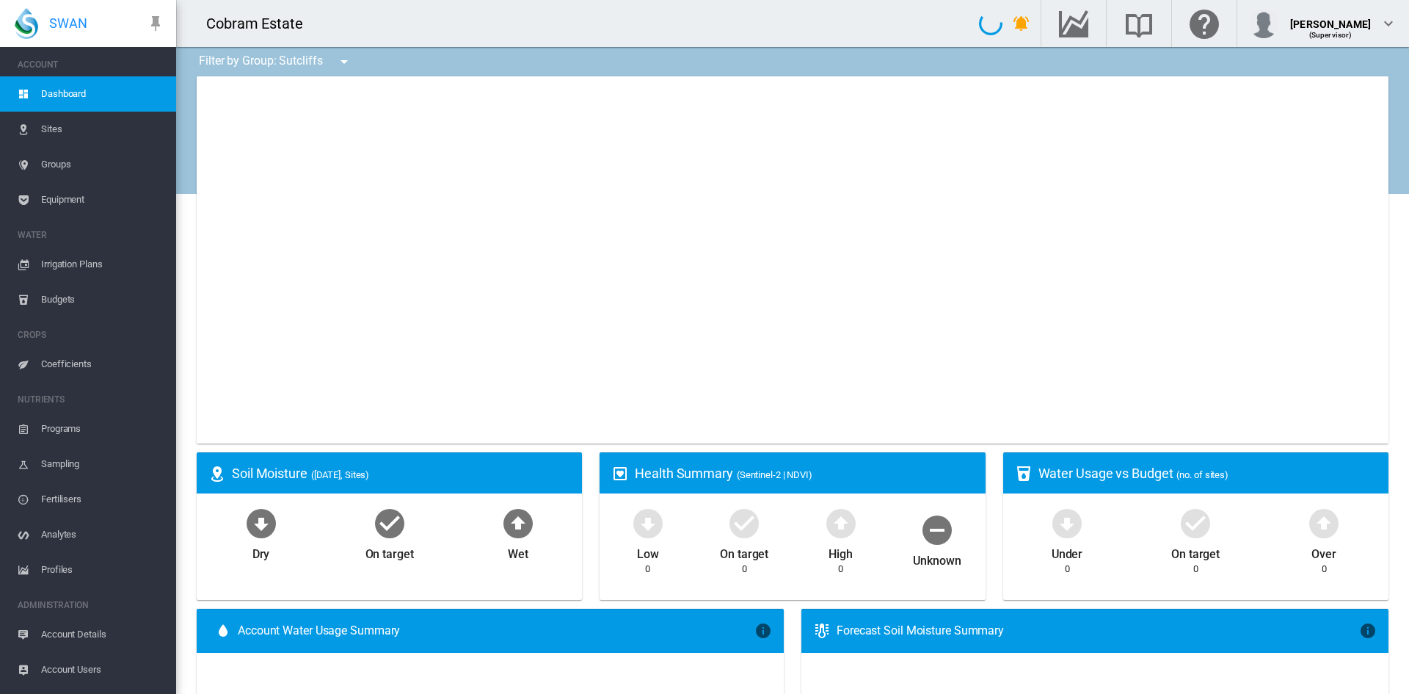
type input "**********"
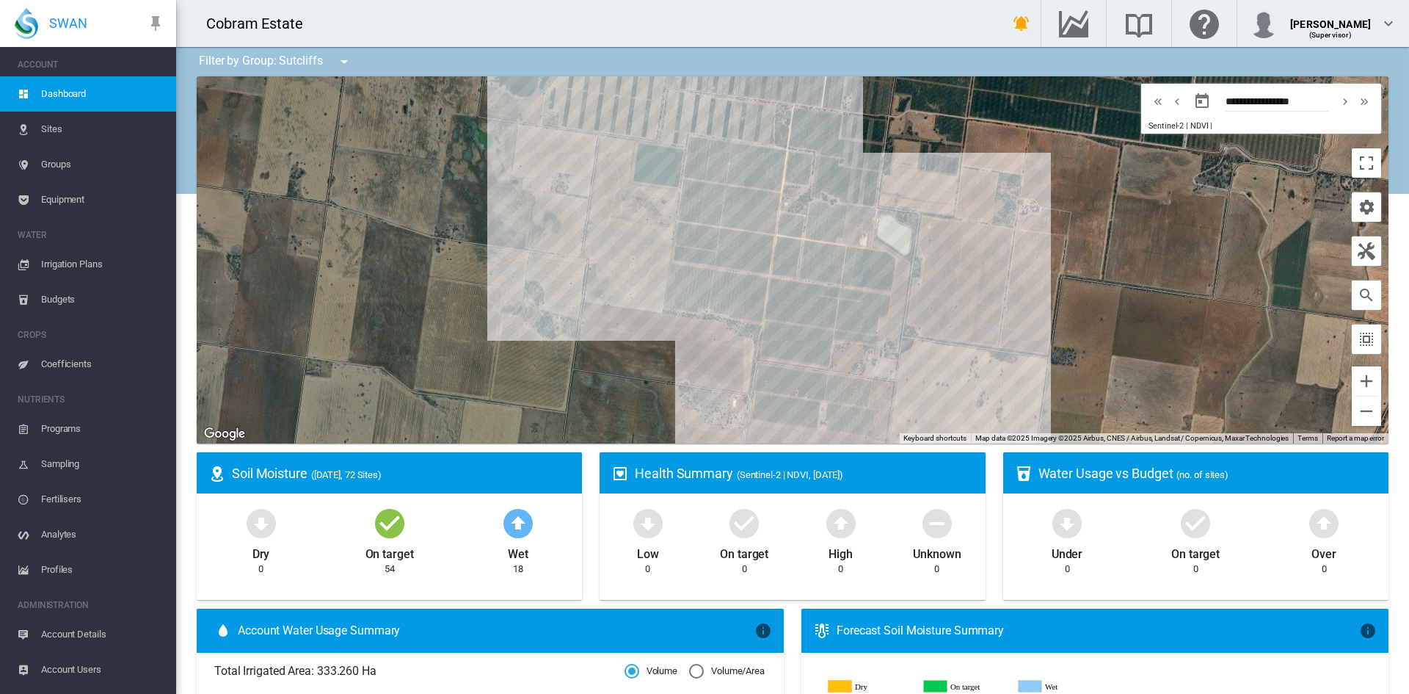
click at [564, 253] on div at bounding box center [793, 259] width 1192 height 367
